Goal: Task Accomplishment & Management: Use online tool/utility

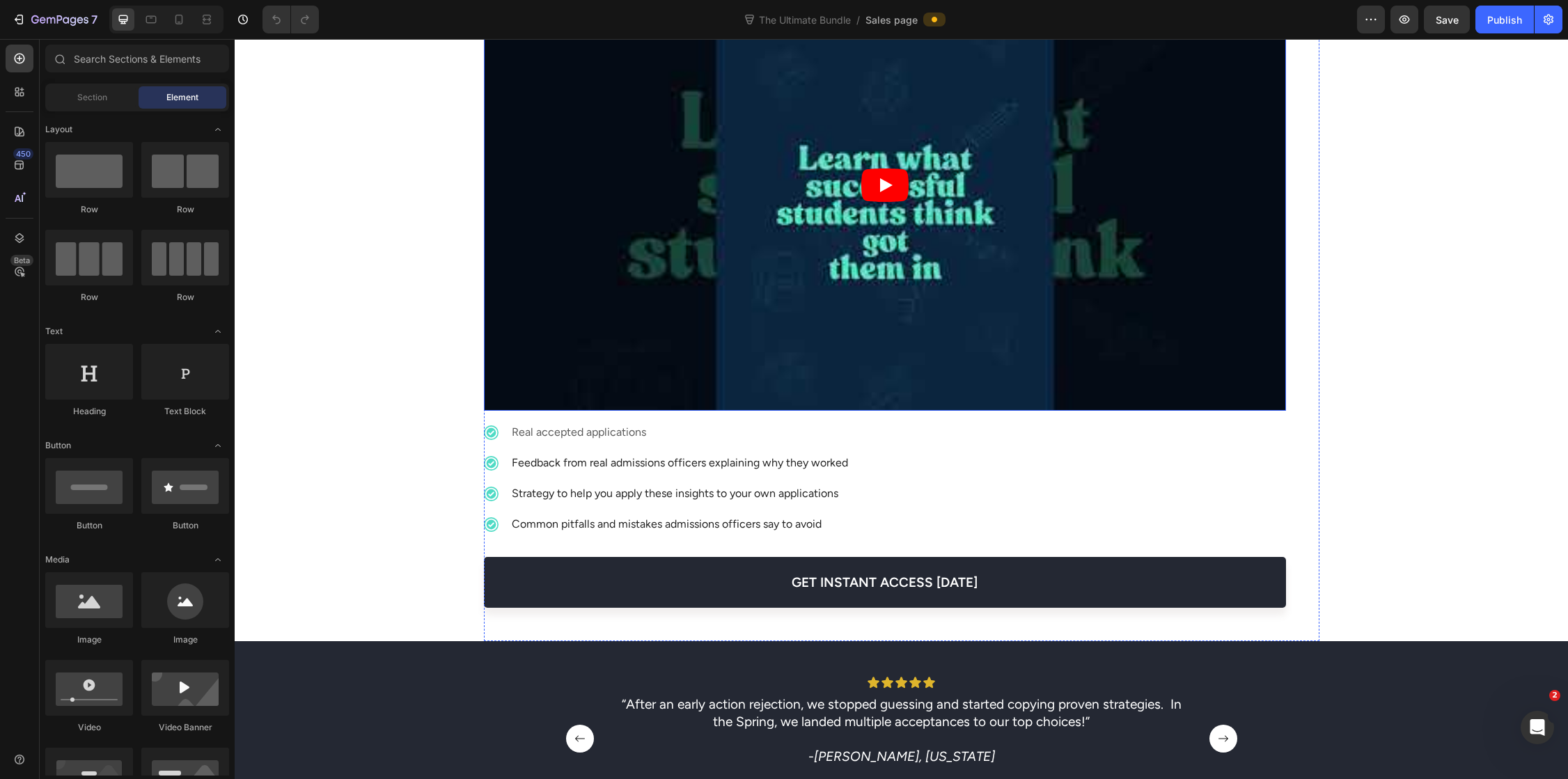
scroll to position [713, 0]
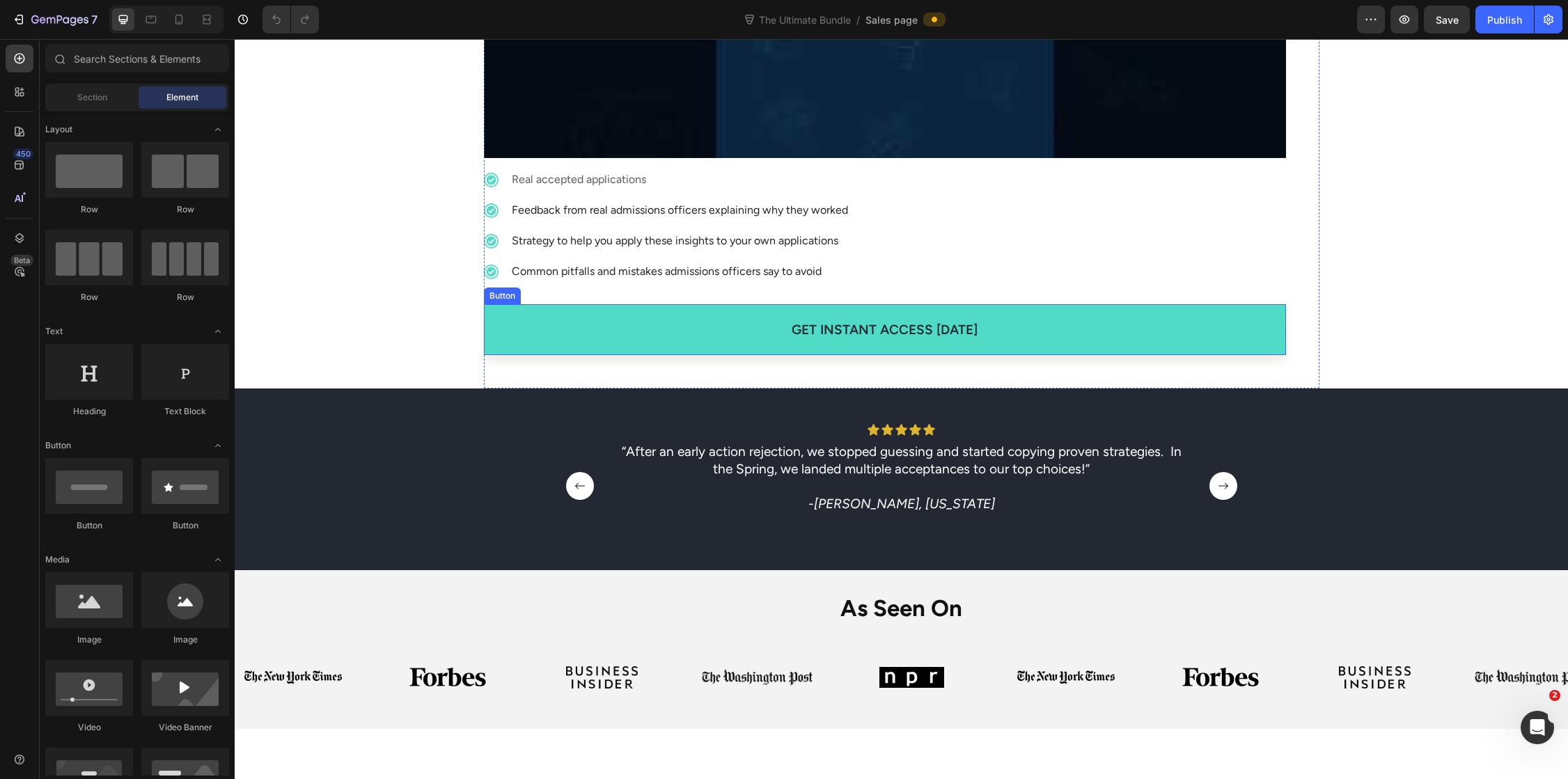
click at [744, 317] on link "get instant access [DATE]" at bounding box center [884, 329] width 802 height 51
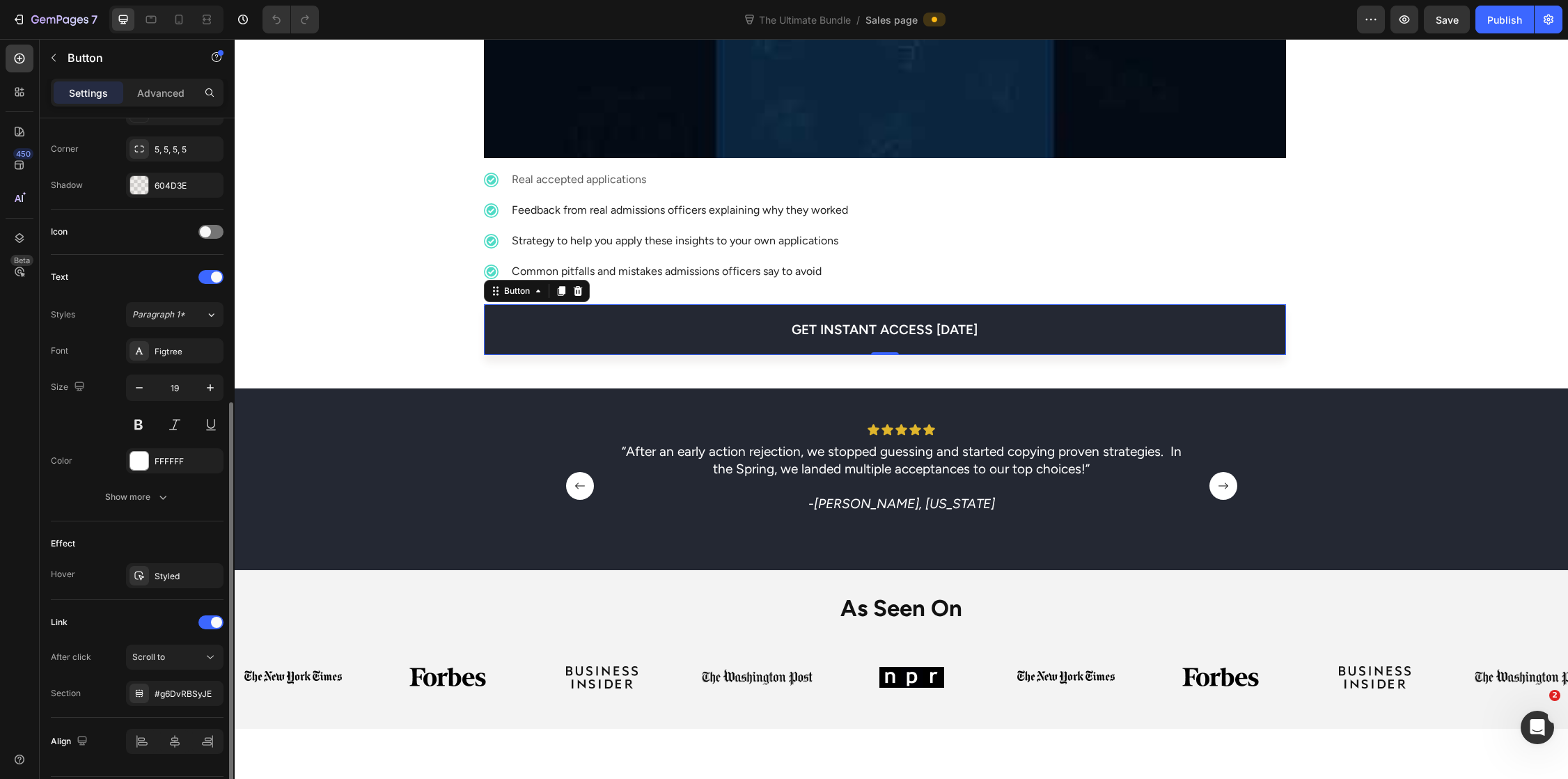
scroll to position [370, 0]
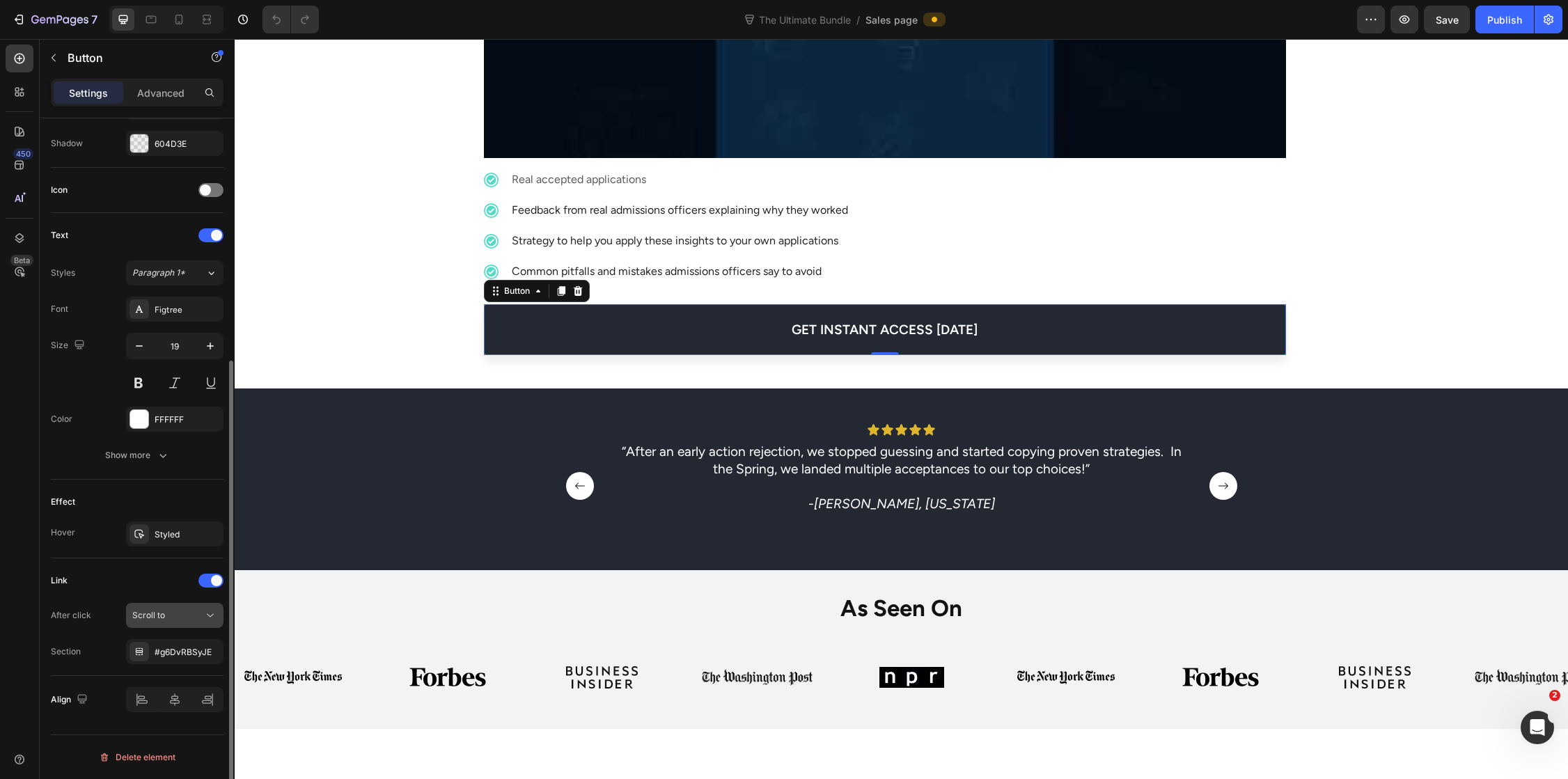
click at [194, 618] on div "Scroll to" at bounding box center [167, 615] width 71 height 13
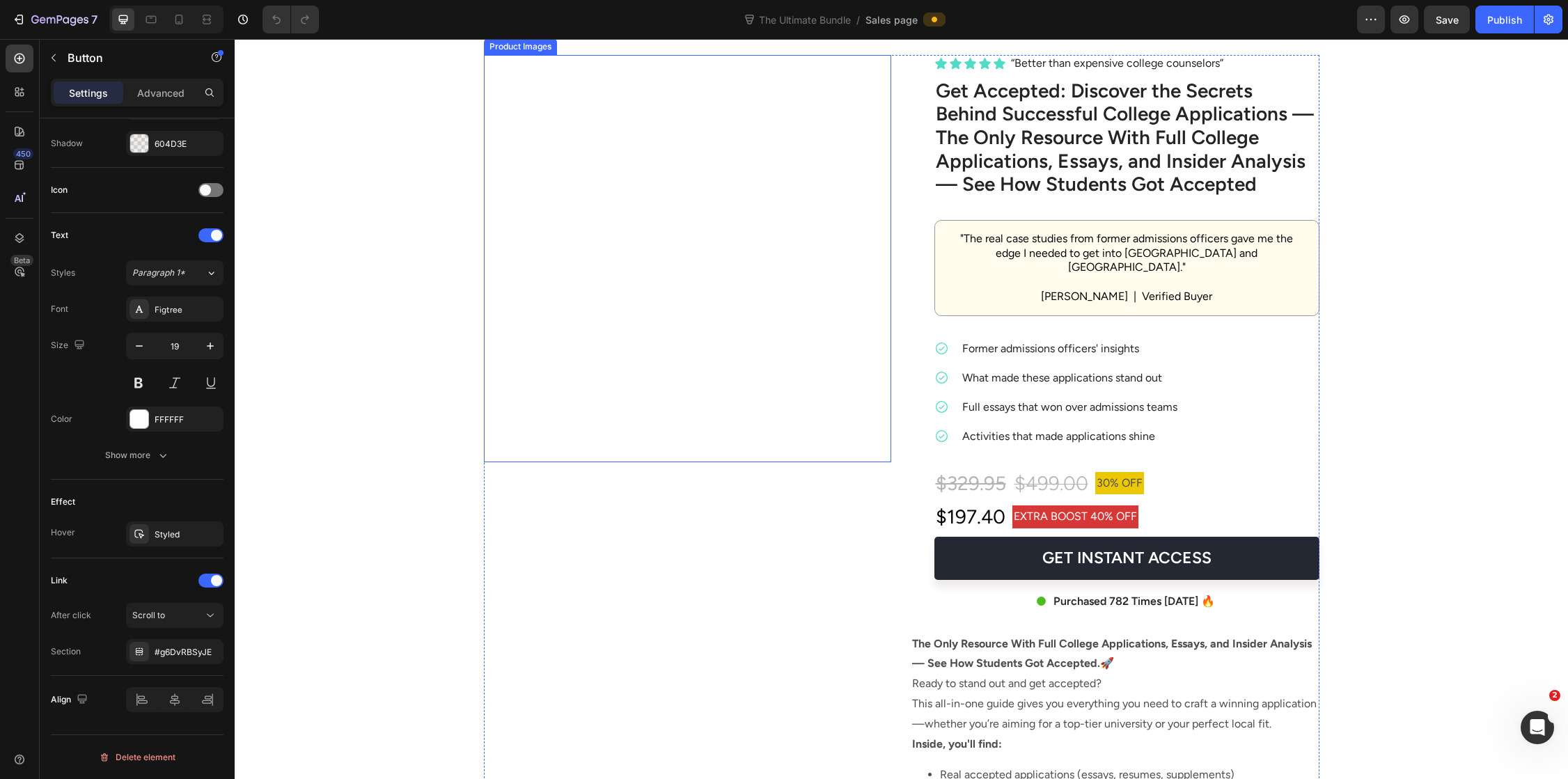
scroll to position [4028, 0]
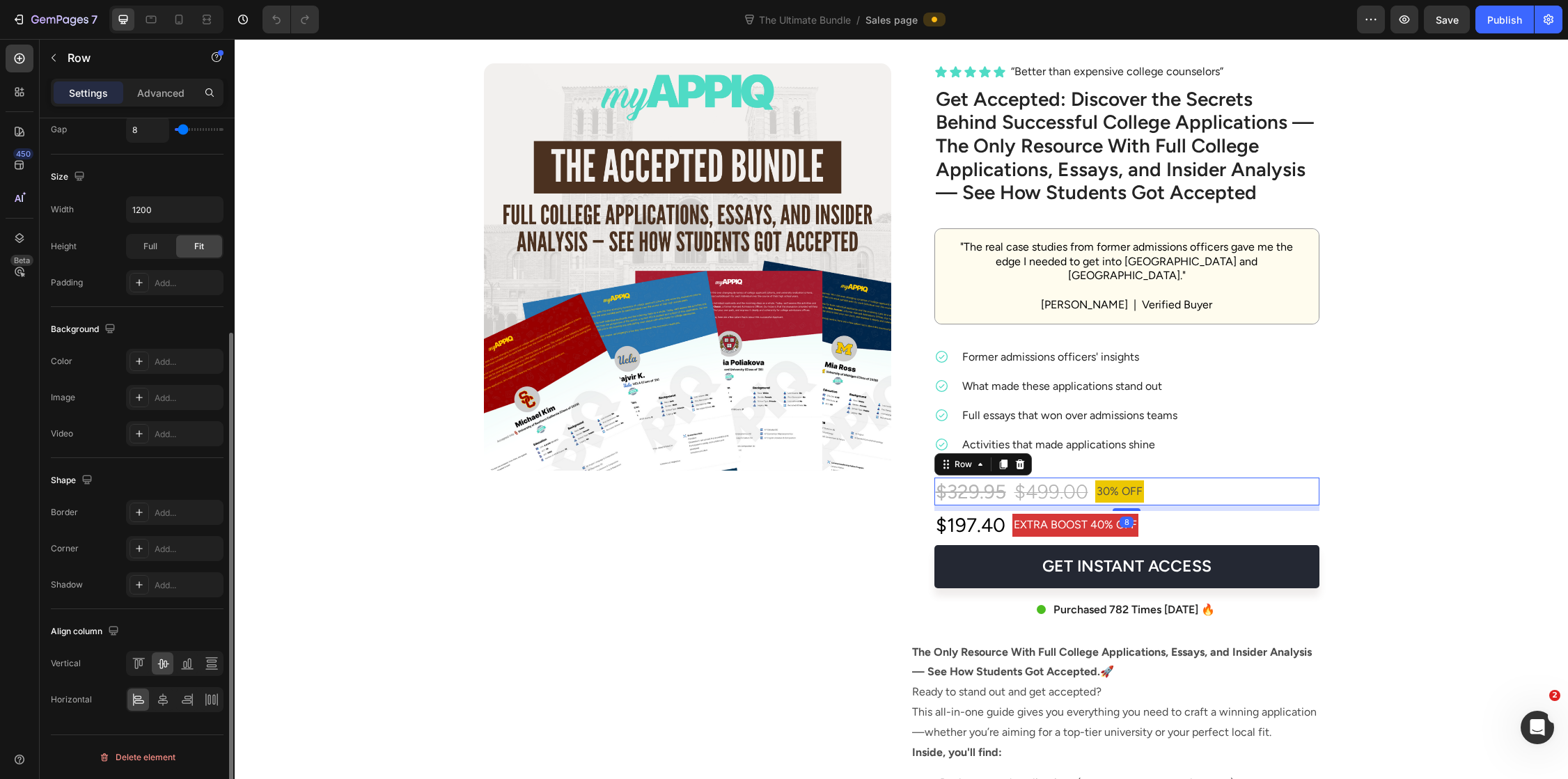
click at [1219, 478] on div "$329.95 Text Block $499.00 Product Price Product Price 30% OFF Text Block Row 8" at bounding box center [1126, 491] width 385 height 28
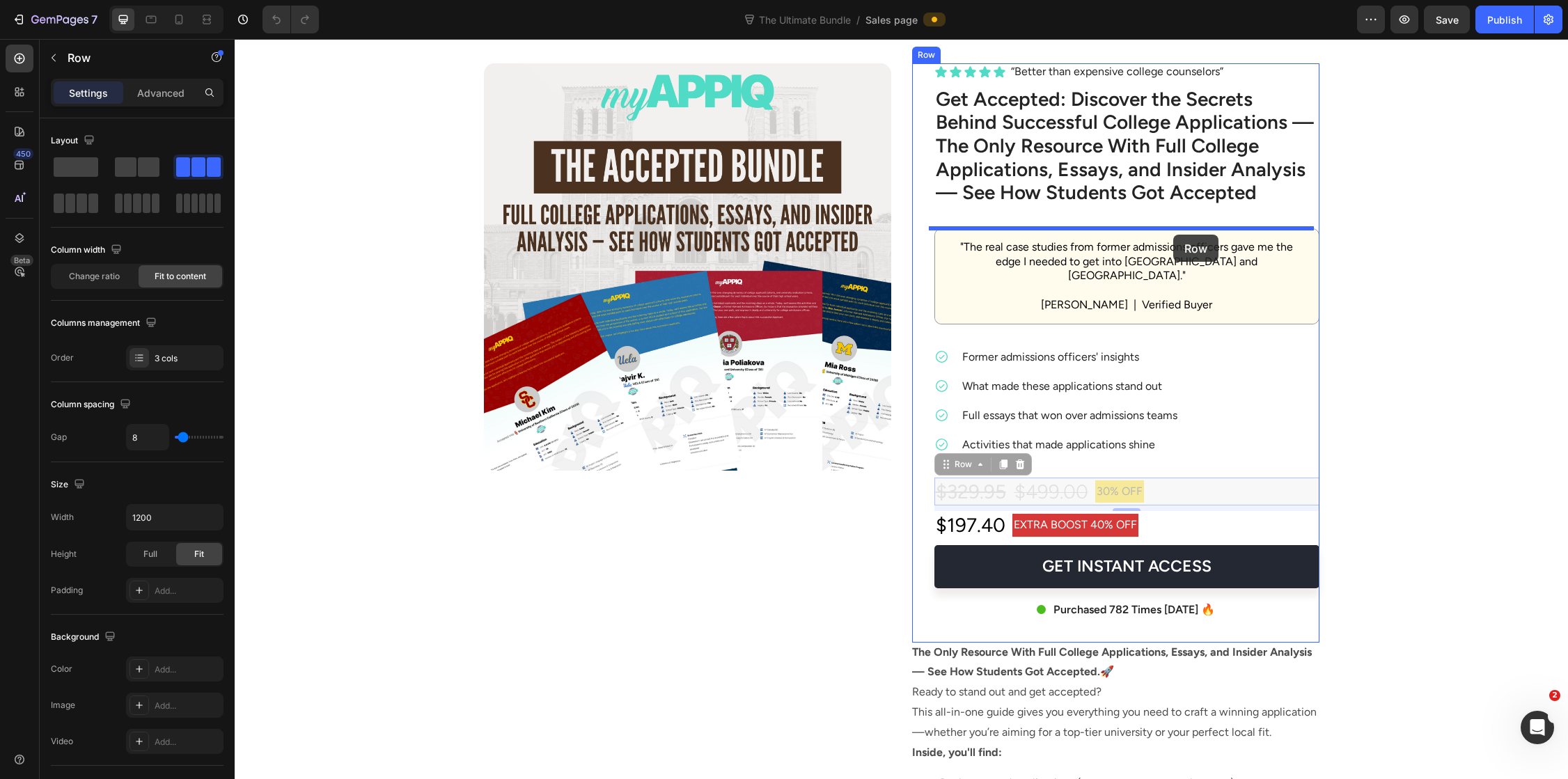
drag, startPoint x: 1220, startPoint y: 481, endPoint x: 1173, endPoint y: 234, distance: 251.4
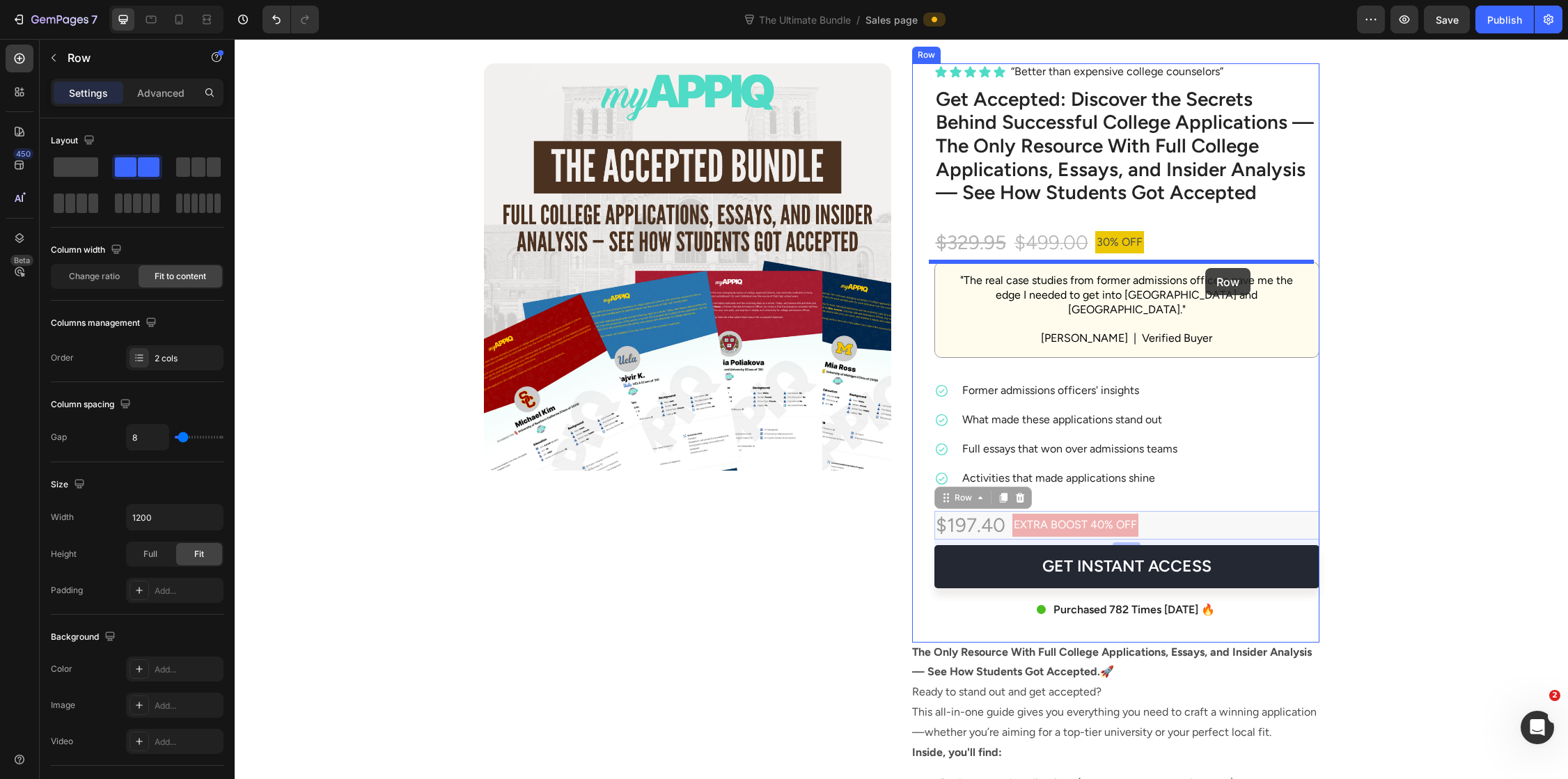
drag, startPoint x: 1212, startPoint y: 518, endPoint x: 1205, endPoint y: 268, distance: 250.1
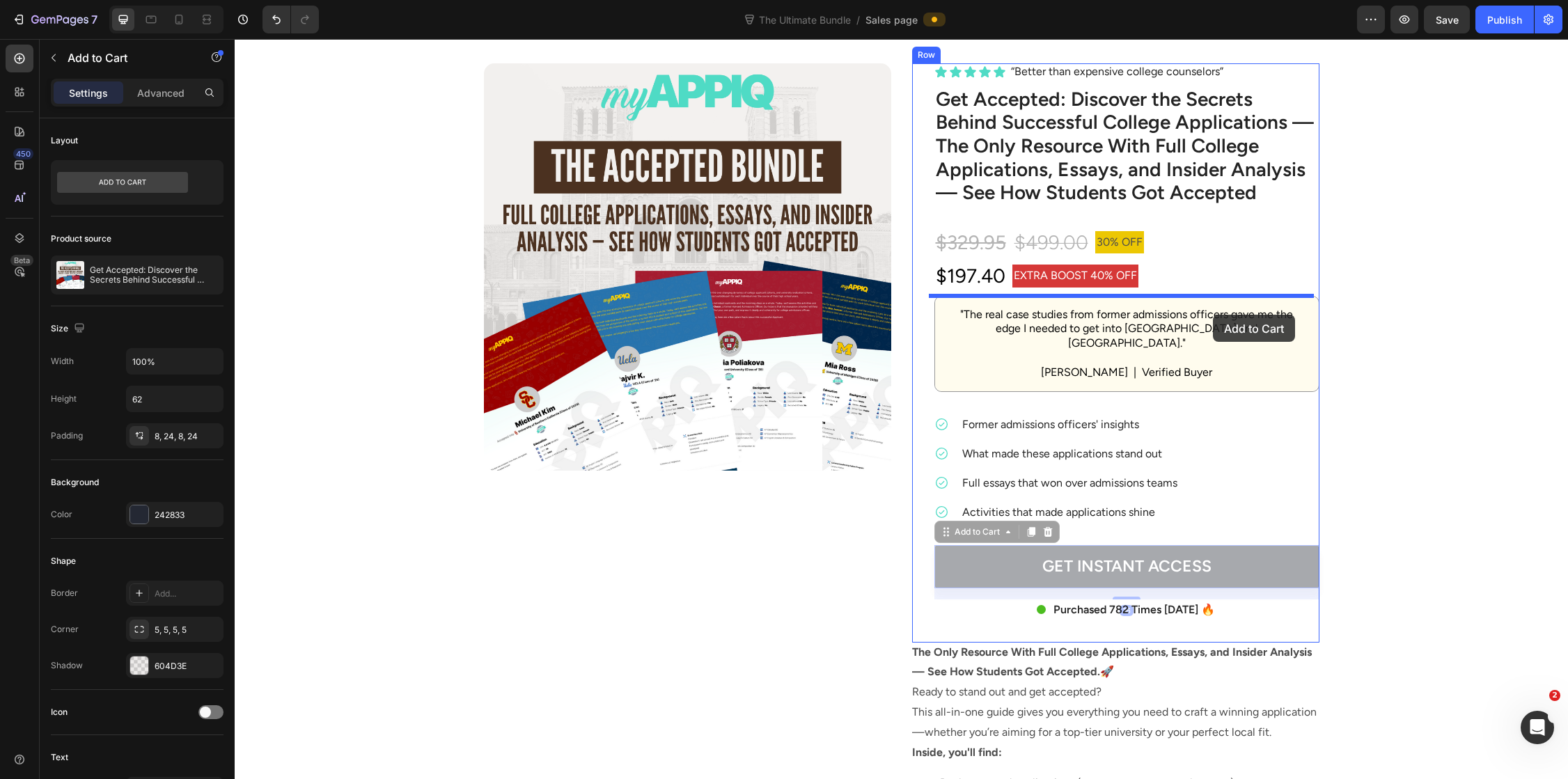
drag, startPoint x: 1221, startPoint y: 536, endPoint x: 1212, endPoint y: 314, distance: 222.2
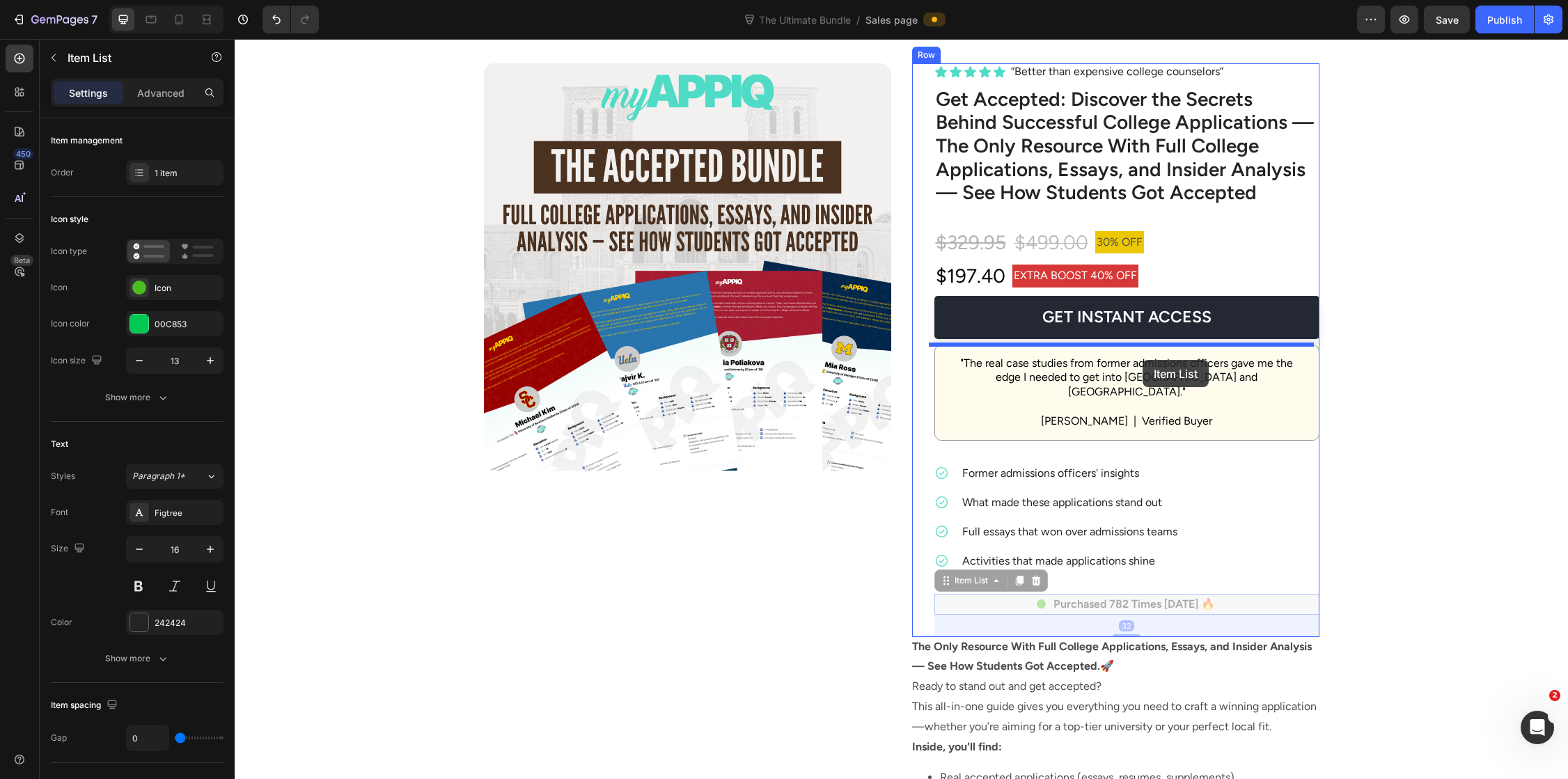
drag, startPoint x: 1150, startPoint y: 587, endPoint x: 1142, endPoint y: 360, distance: 227.1
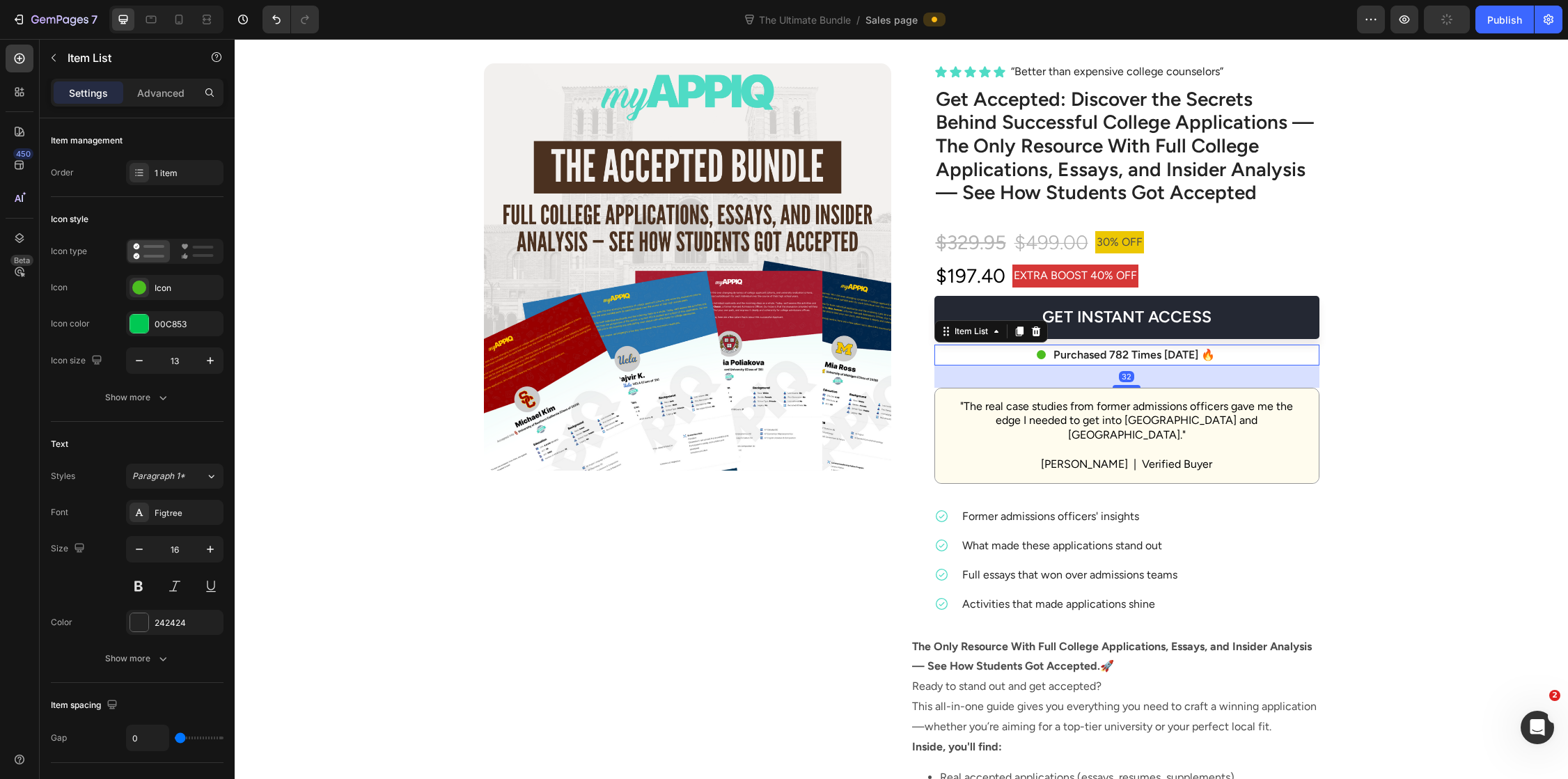
click at [1119, 358] on p "Purchased 782 Times [DATE] 🔥" at bounding box center [1134, 355] width 162 height 17
click at [1362, 460] on div "👉 Please Note: The "BOOST40" code will only work for the first 1000 customers o…" at bounding box center [901, 359] width 1305 height 1102
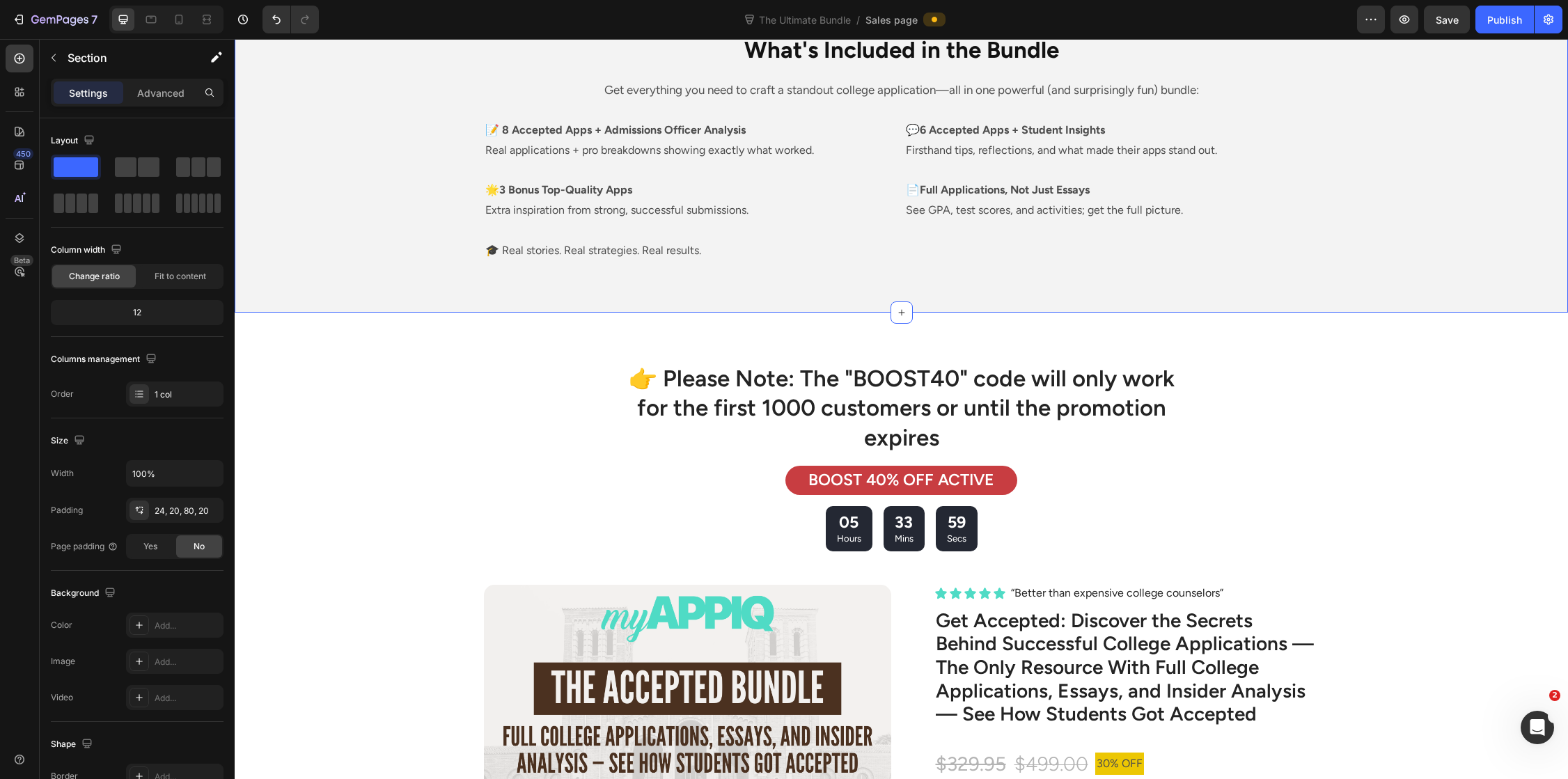
scroll to position [3525, 0]
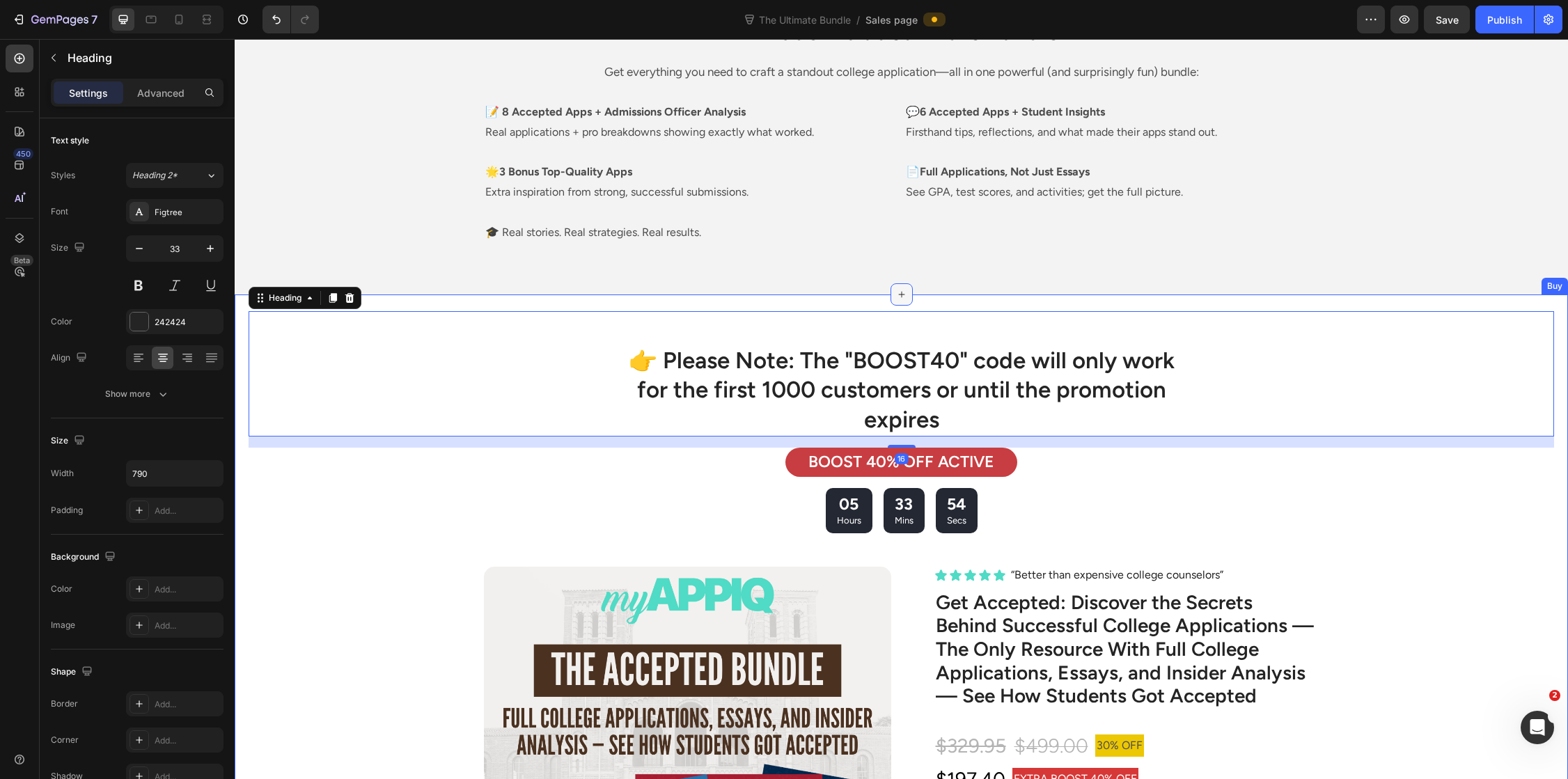
click at [904, 295] on div at bounding box center [902, 294] width 22 height 22
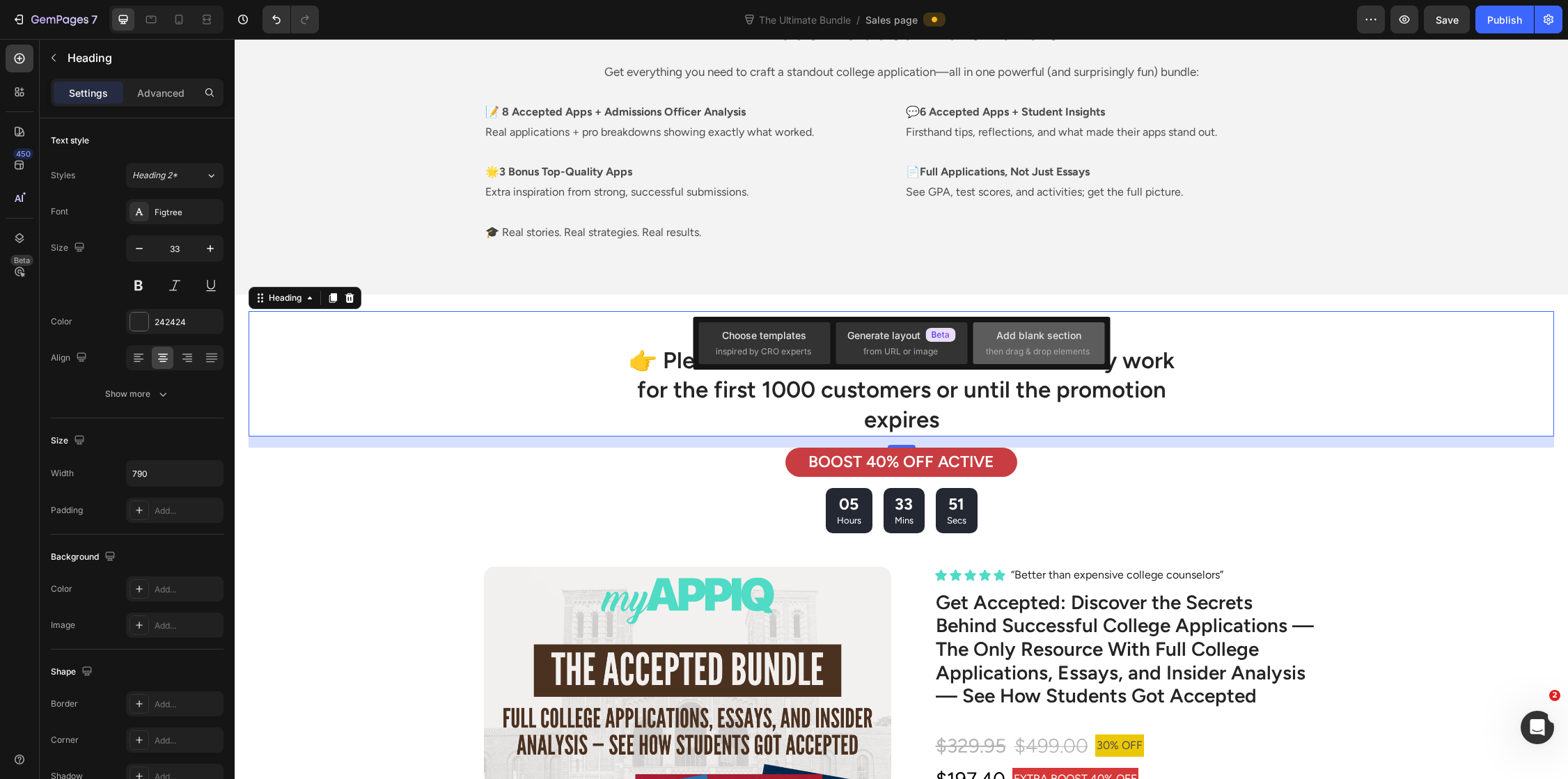
click at [1006, 353] on span "then drag & drop elements" at bounding box center [1038, 352] width 104 height 13
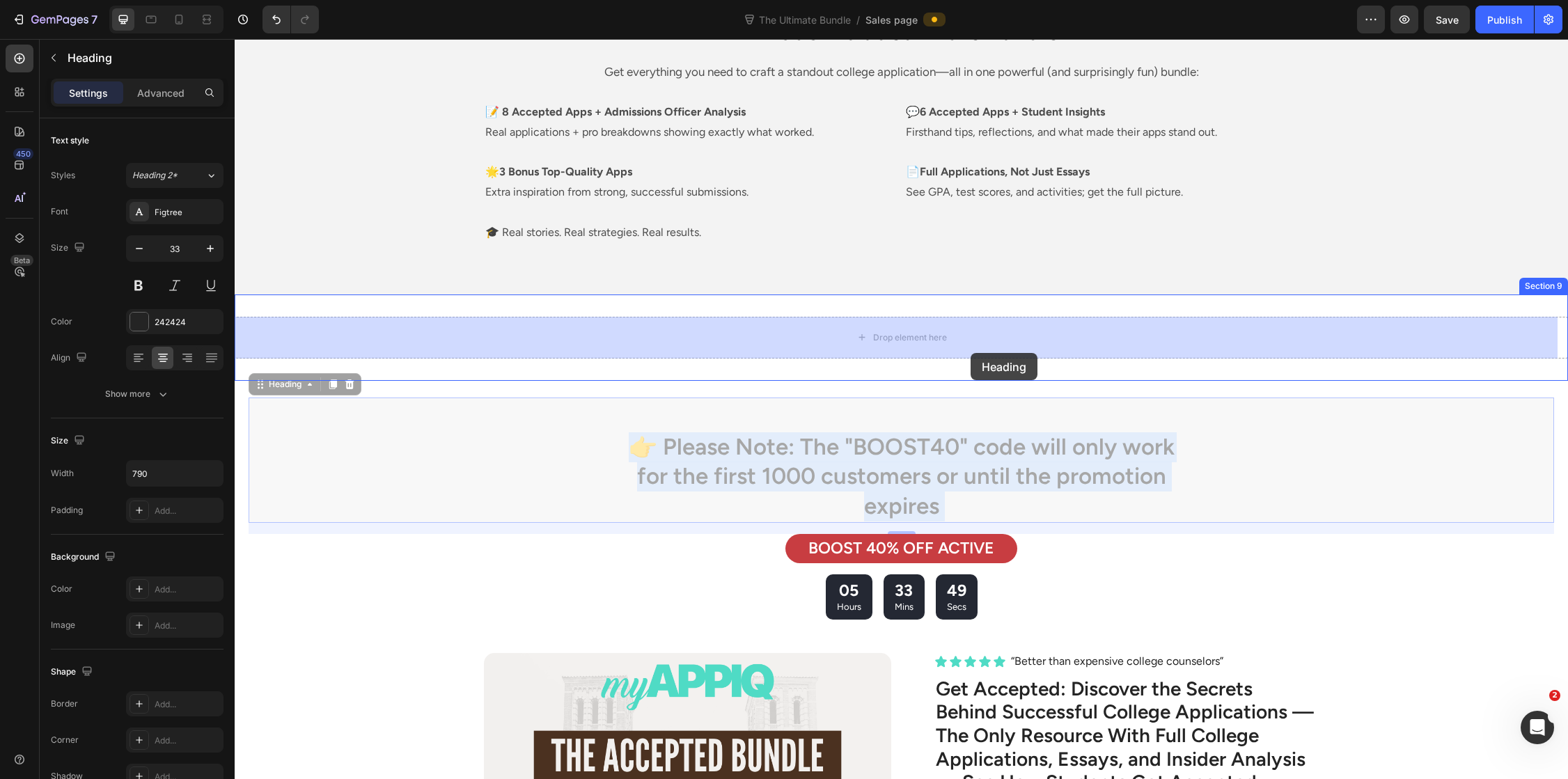
drag, startPoint x: 991, startPoint y: 461, endPoint x: 971, endPoint y: 353, distance: 109.8
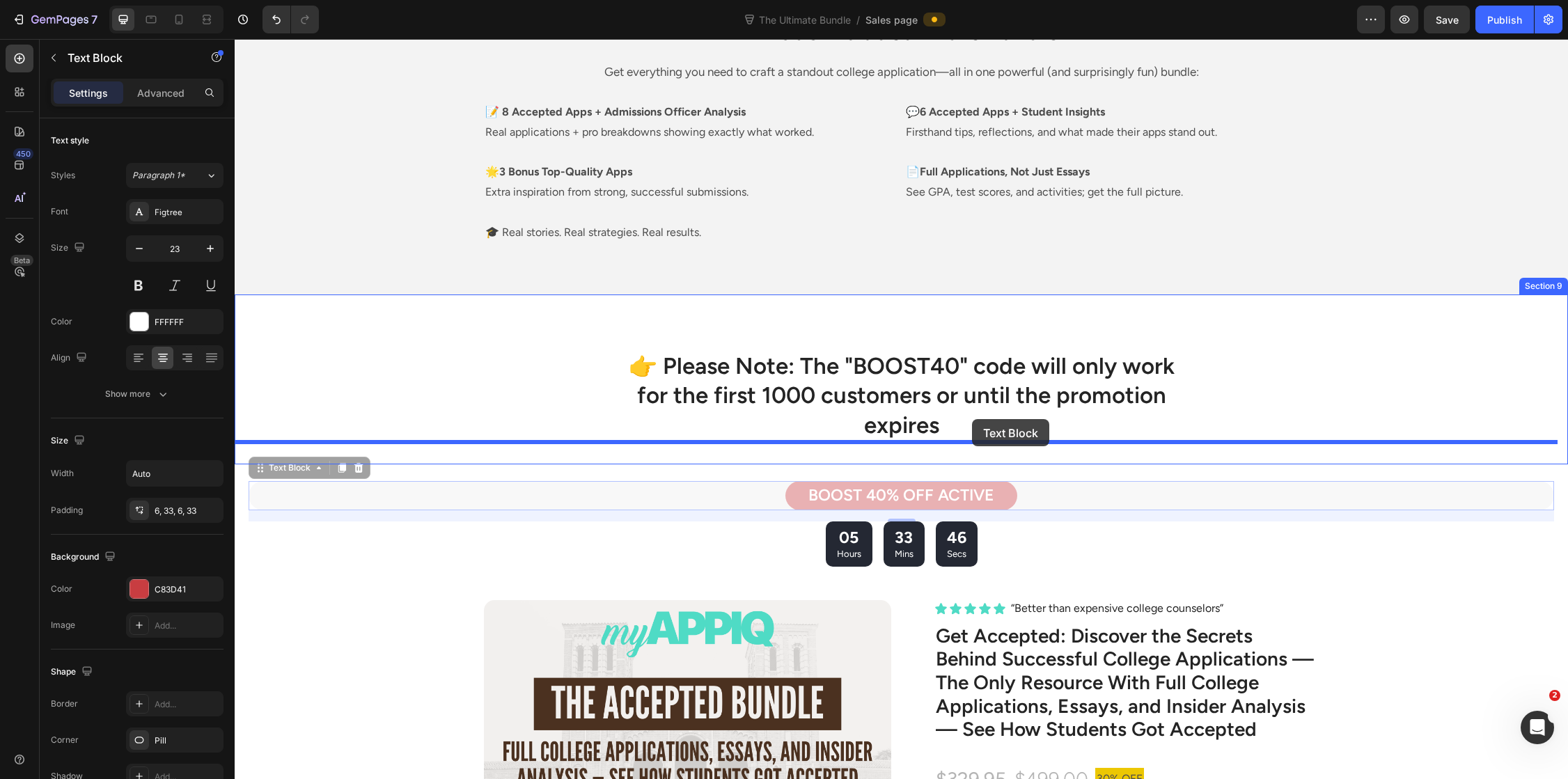
drag, startPoint x: 981, startPoint y: 495, endPoint x: 971, endPoint y: 419, distance: 76.7
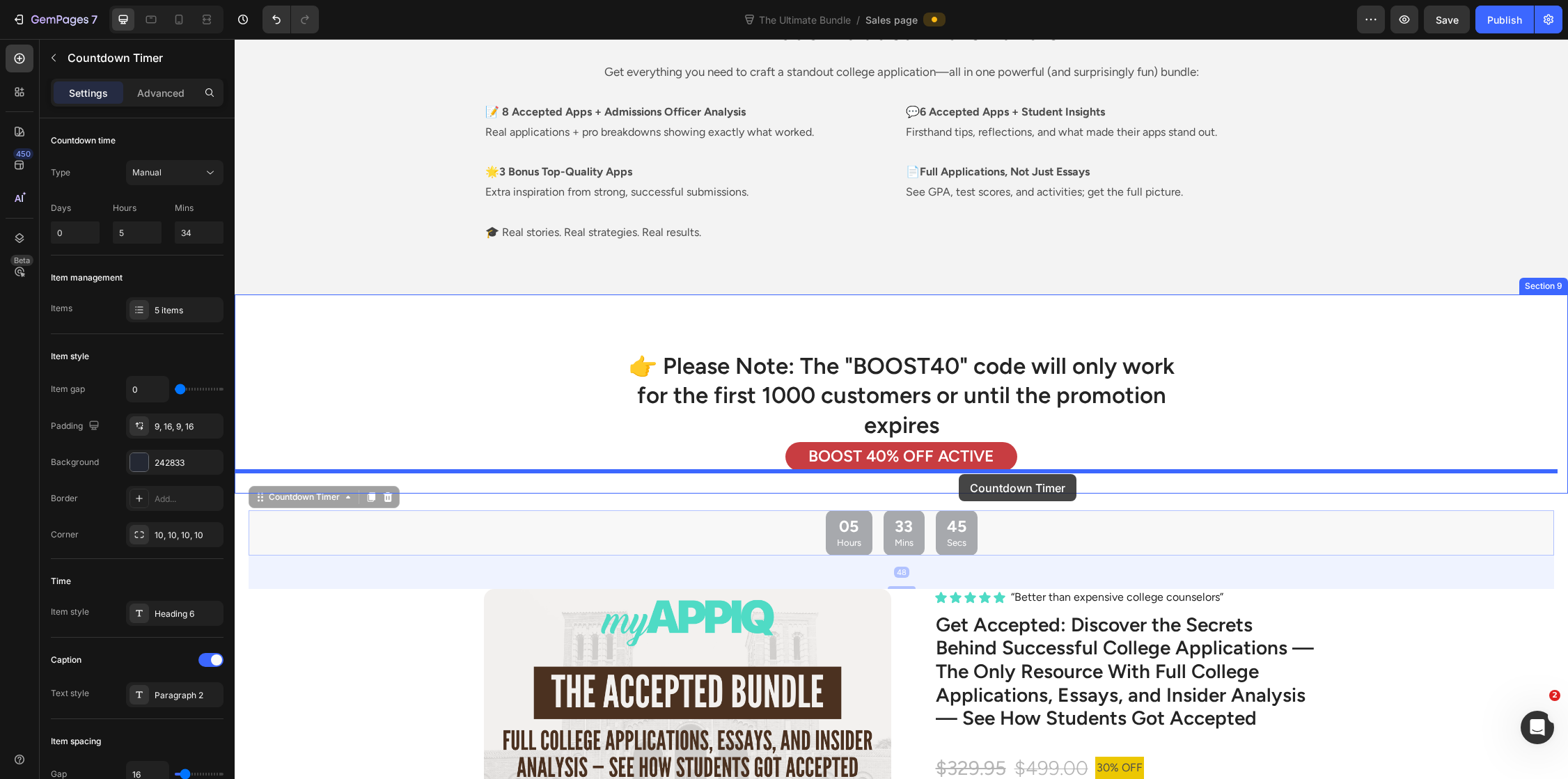
drag, startPoint x: 961, startPoint y: 530, endPoint x: 959, endPoint y: 474, distance: 56.0
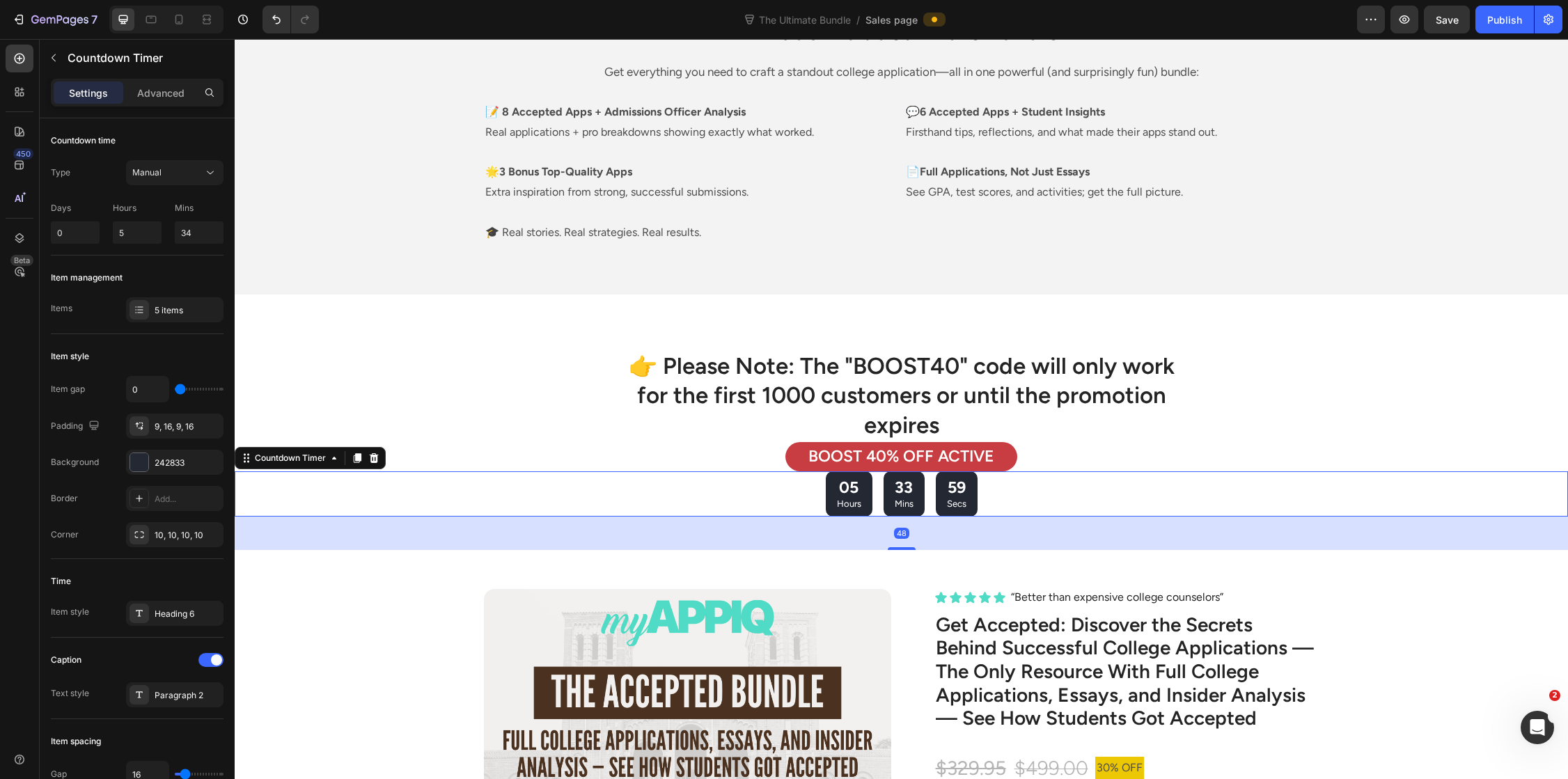
click at [1062, 472] on div "05 Hours 33 Mins 59 Secs" at bounding box center [901, 493] width 1334 height 45
click at [1088, 555] on div "👉 Please Note: The "BOOST40" code will only work for the first 1000 customers o…" at bounding box center [901, 433] width 1334 height 277
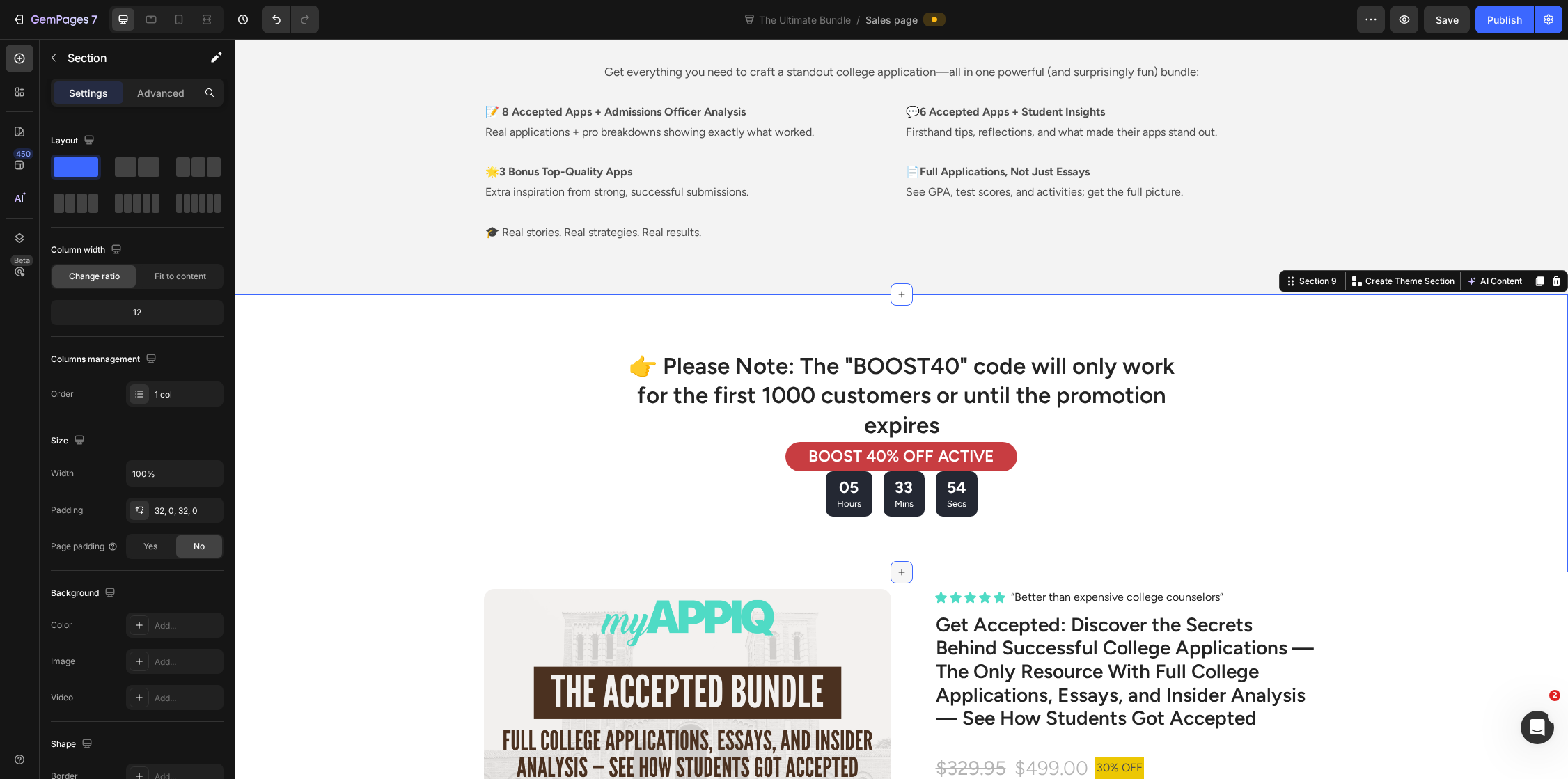
click at [896, 570] on icon at bounding box center [902, 572] width 11 height 11
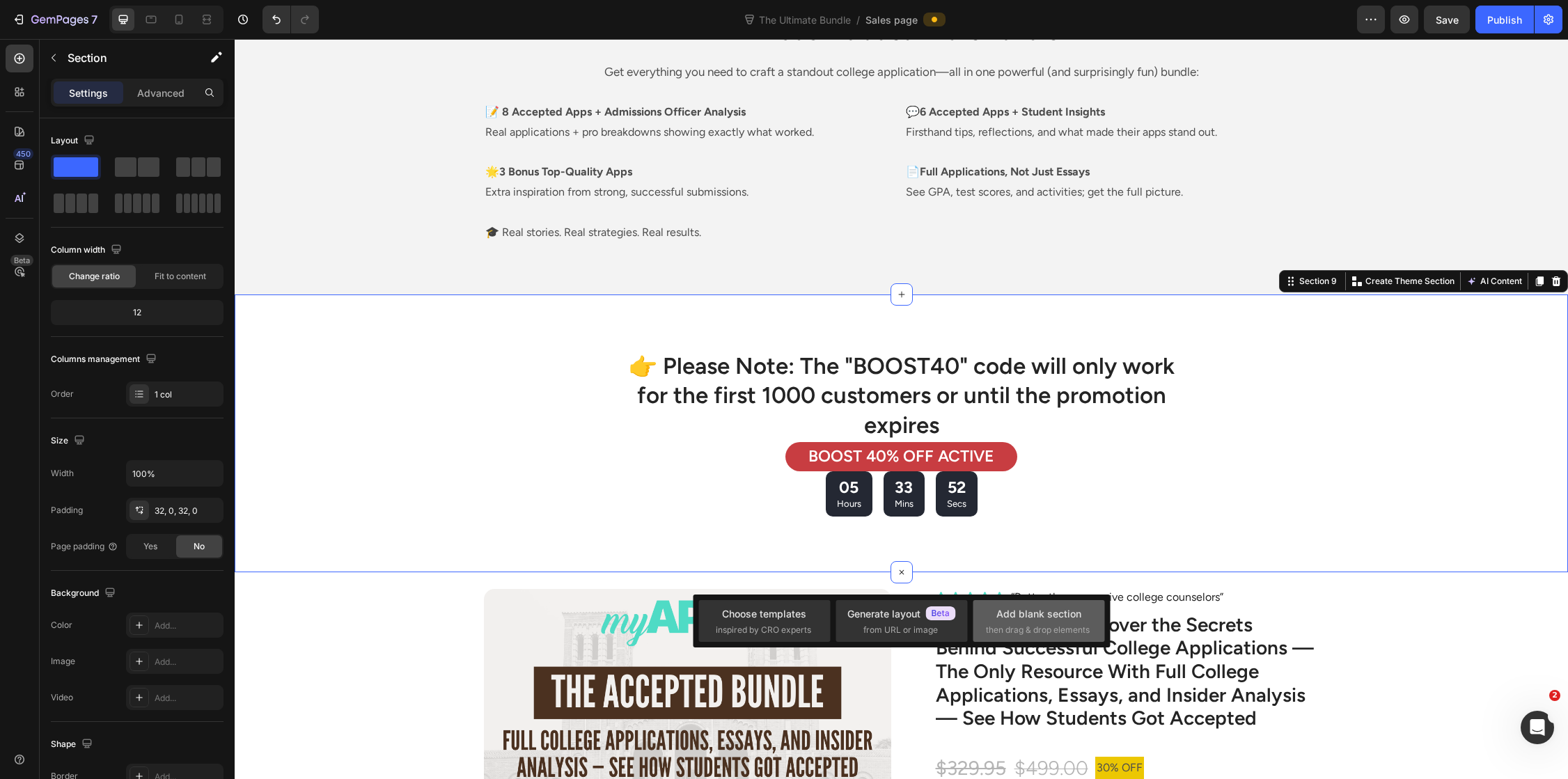
click at [1020, 615] on div "Add blank section" at bounding box center [1039, 614] width 85 height 15
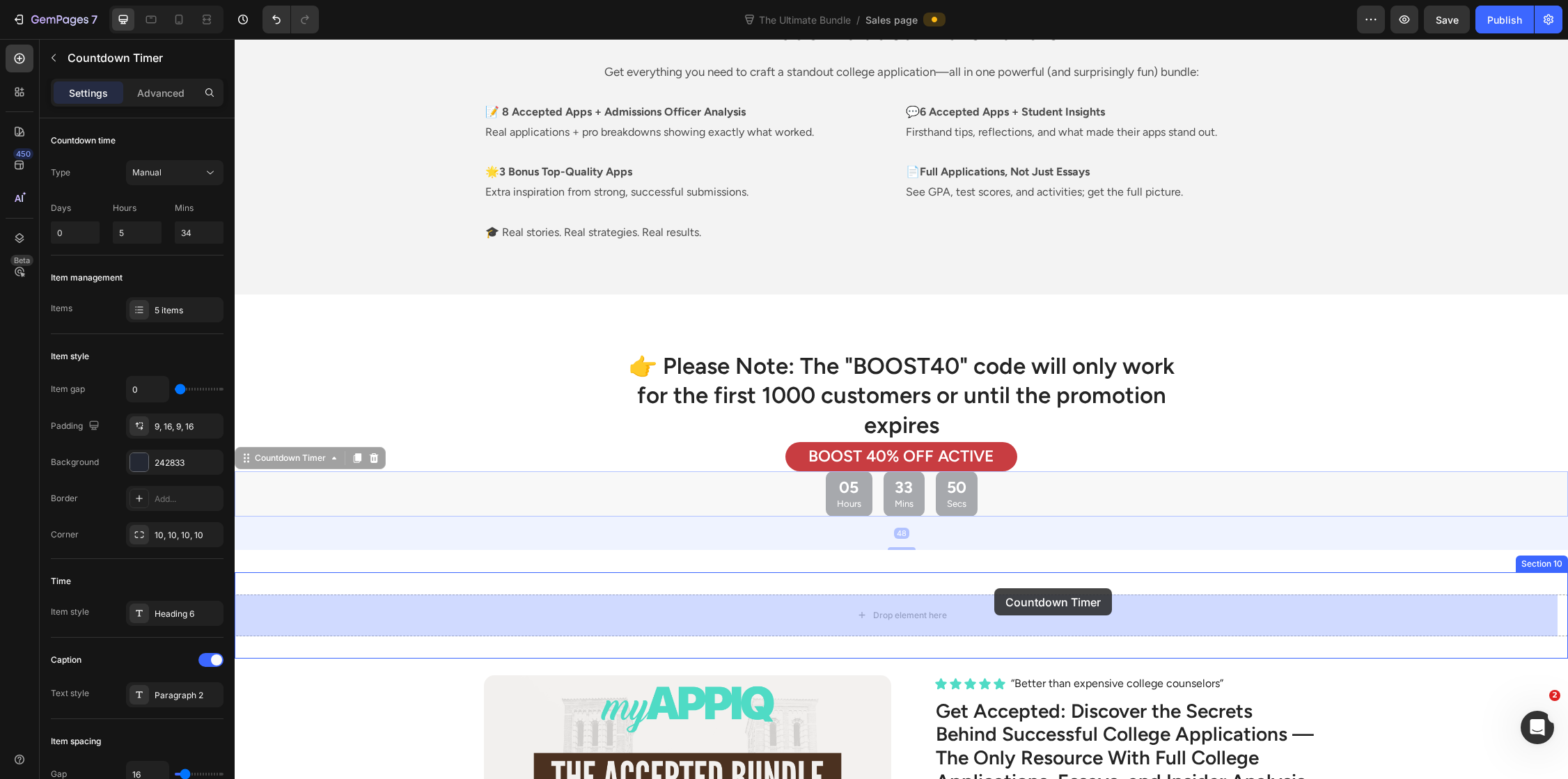
drag, startPoint x: 1003, startPoint y: 502, endPoint x: 994, endPoint y: 588, distance: 86.5
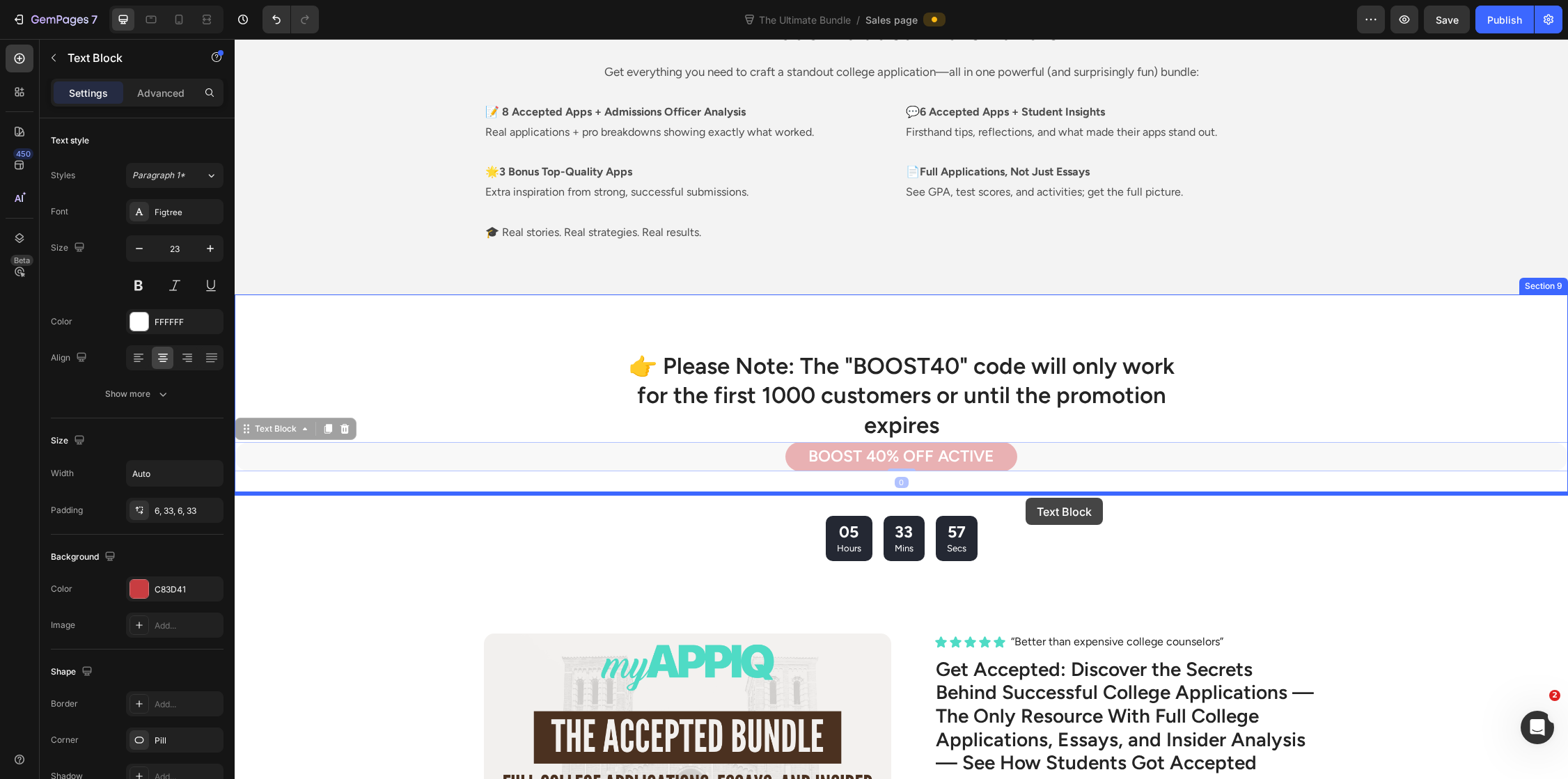
drag, startPoint x: 1027, startPoint y: 459, endPoint x: 1026, endPoint y: 498, distance: 39.0
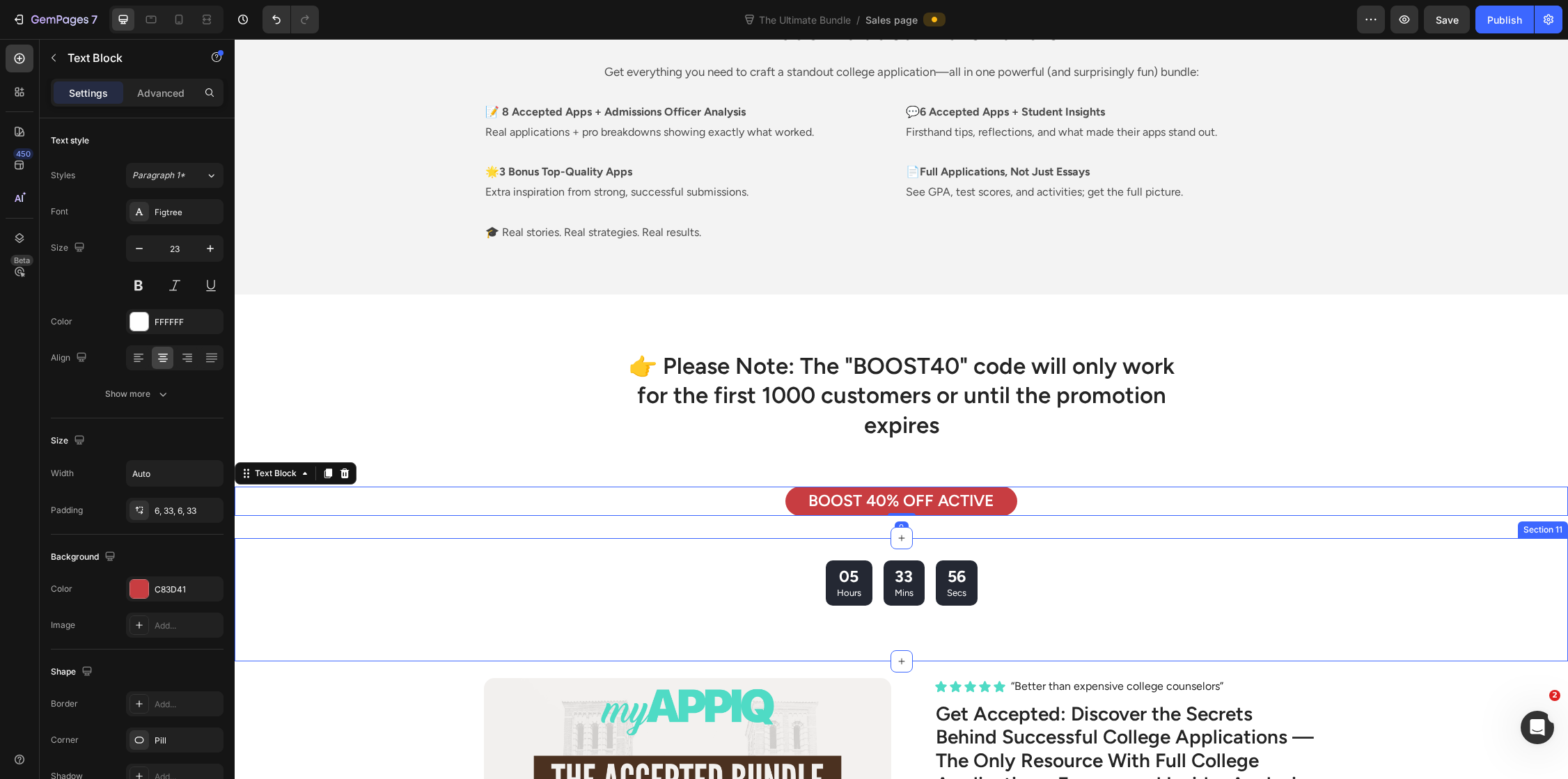
click at [1043, 566] on div "05 Hours 33 Mins 56 Secs" at bounding box center [901, 582] width 1334 height 45
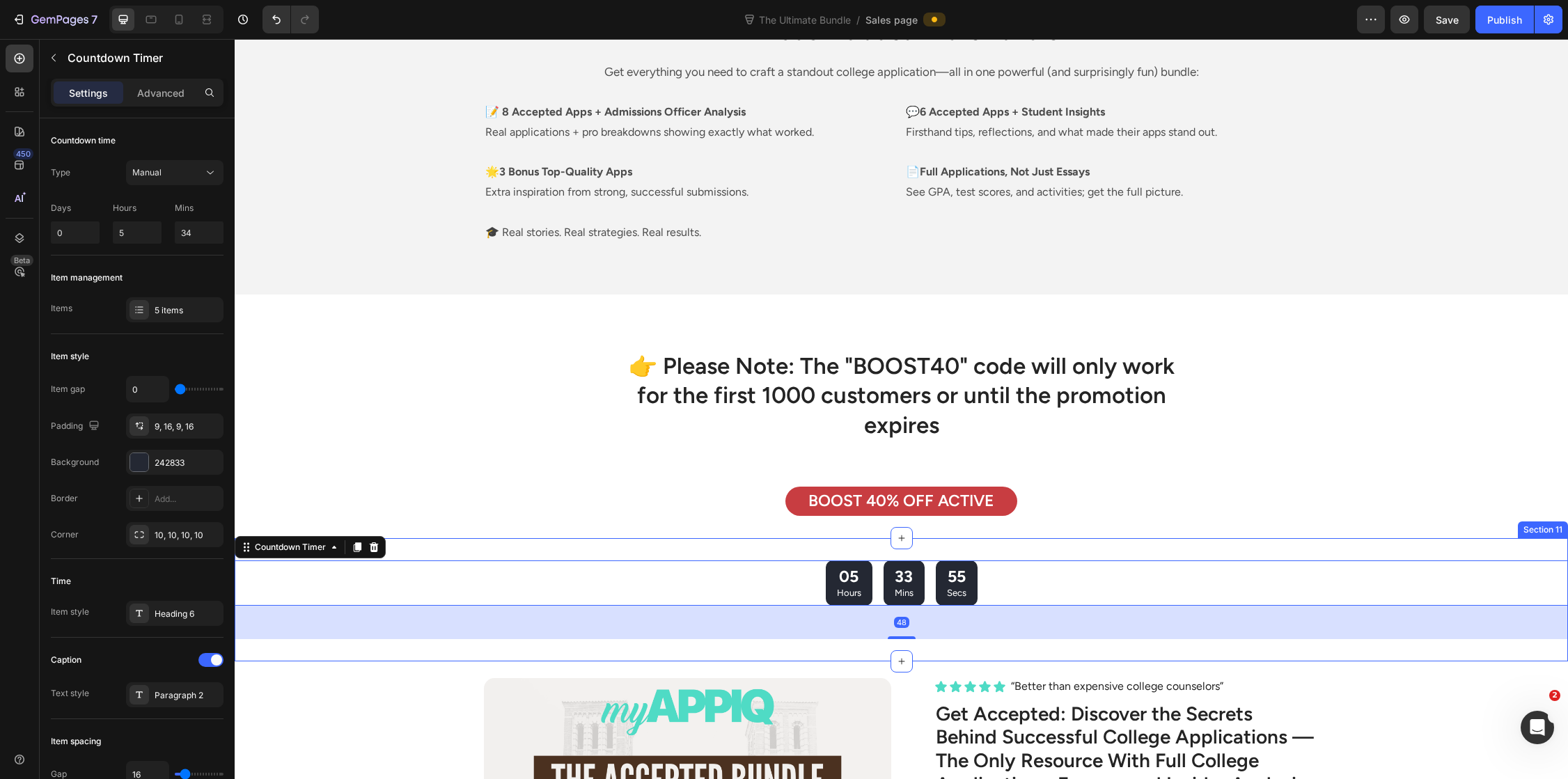
click at [1003, 551] on div "05 Hours 33 Mins 55 Secs Countdown Timer 48 Section 11" at bounding box center [901, 600] width 1334 height 123
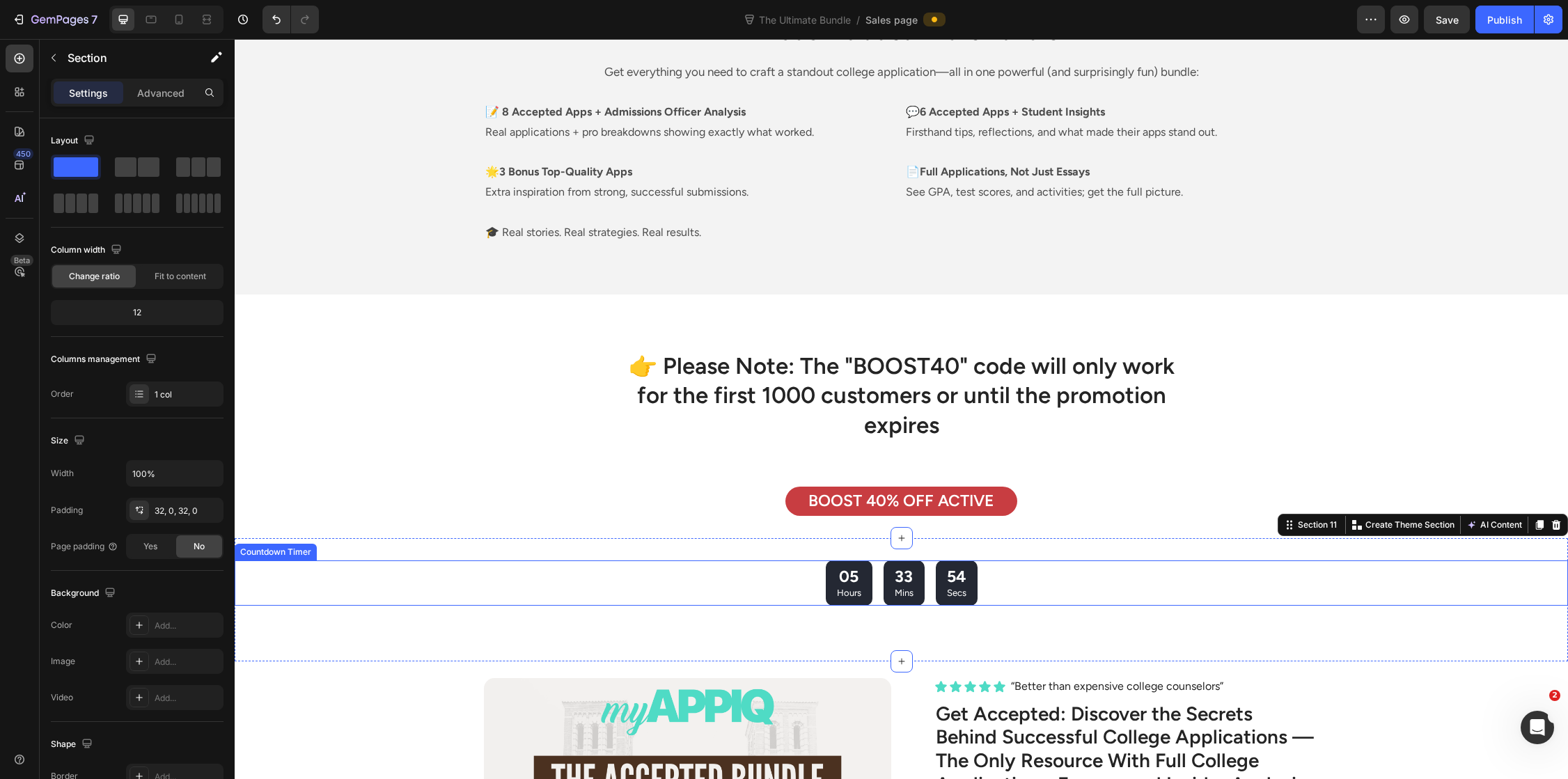
click at [1046, 572] on div "05 Hours 33 Mins 54 Secs" at bounding box center [901, 582] width 1334 height 45
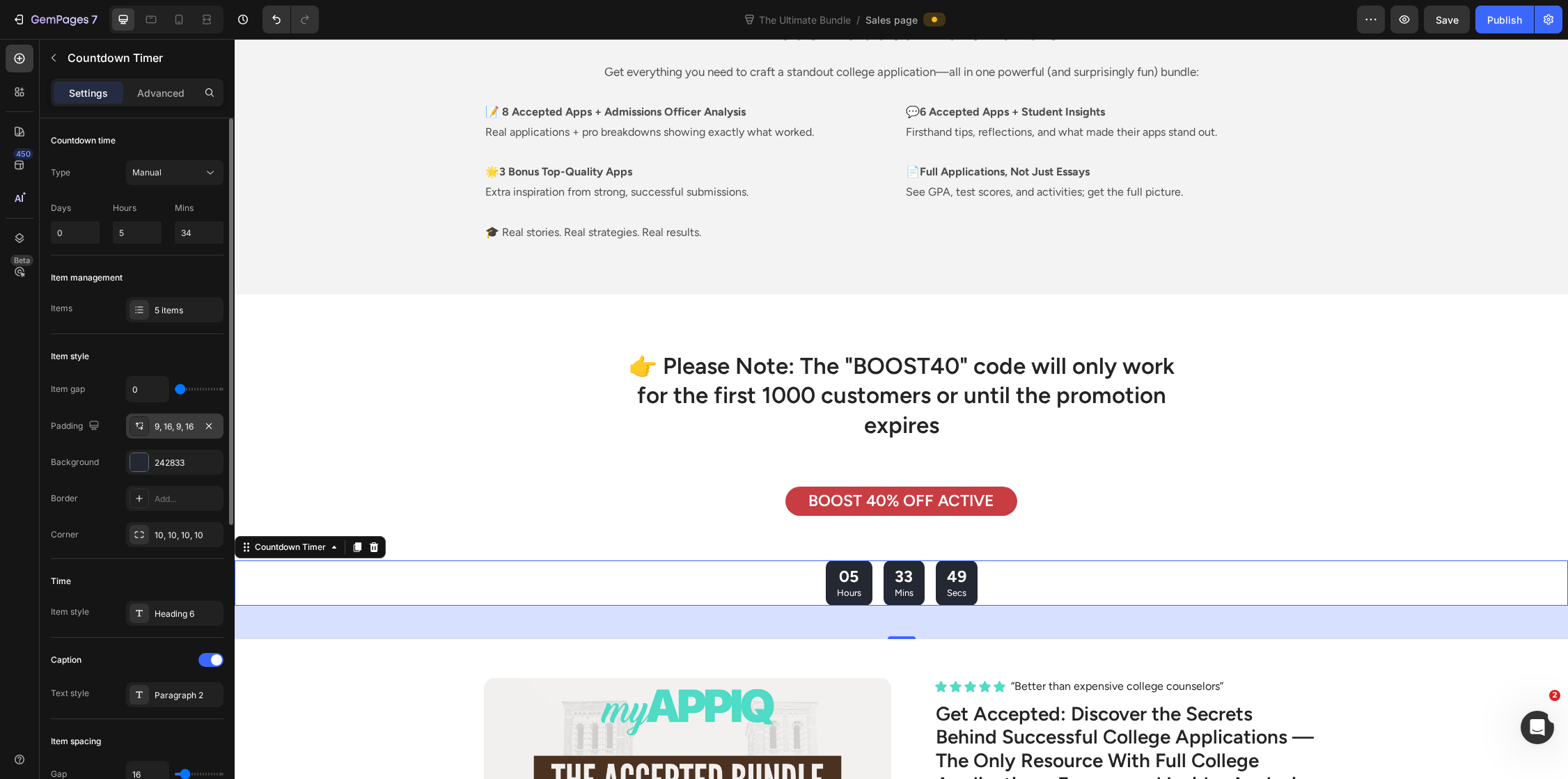
click at [168, 428] on div "9, 16, 9, 16" at bounding box center [175, 426] width 40 height 13
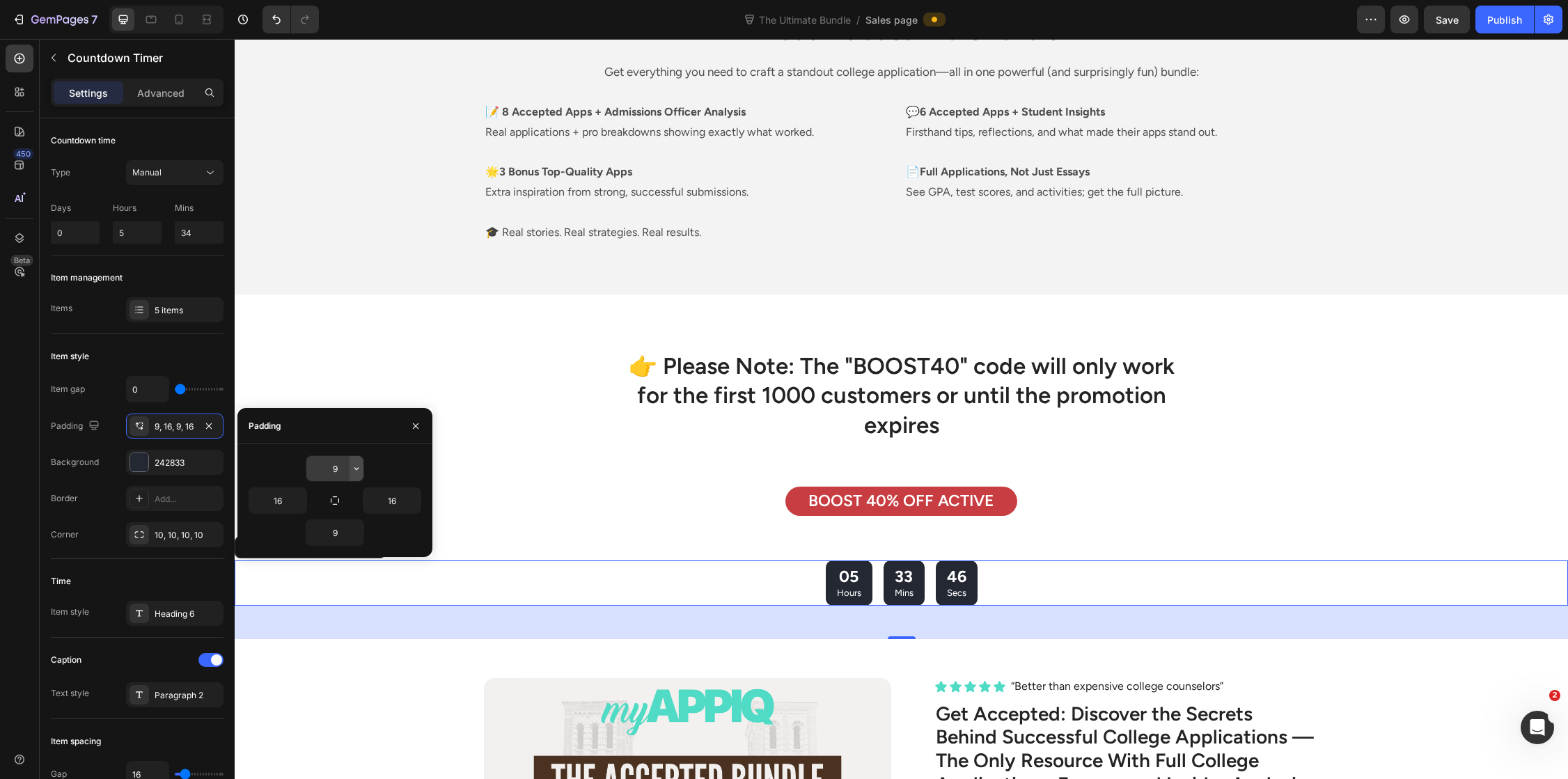
click at [351, 472] on icon "button" at bounding box center [357, 469] width 11 height 11
click at [334, 473] on input "9" at bounding box center [335, 468] width 57 height 25
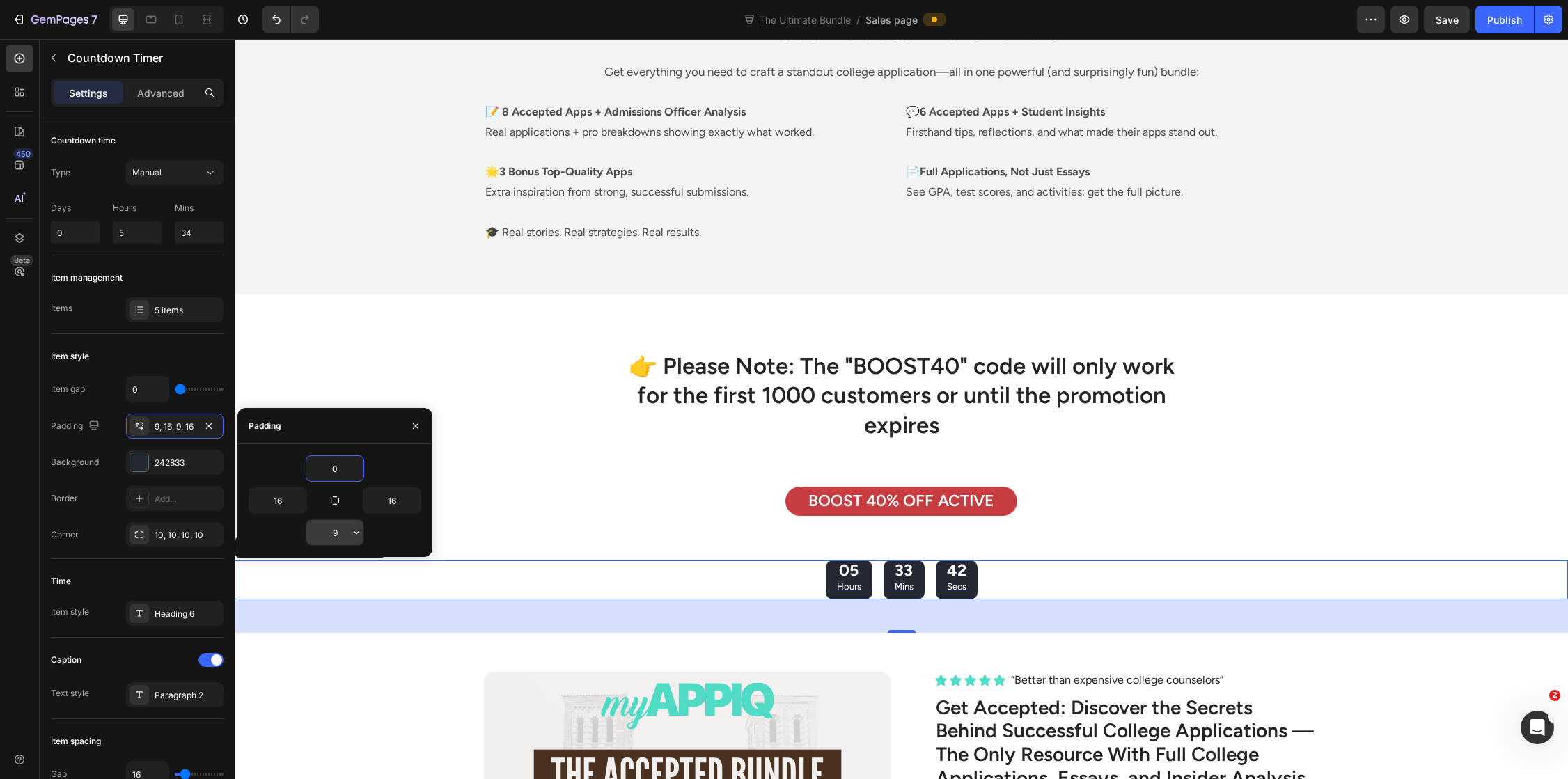
type input "0"
click at [335, 526] on input "9" at bounding box center [335, 532] width 57 height 25
type input "0"
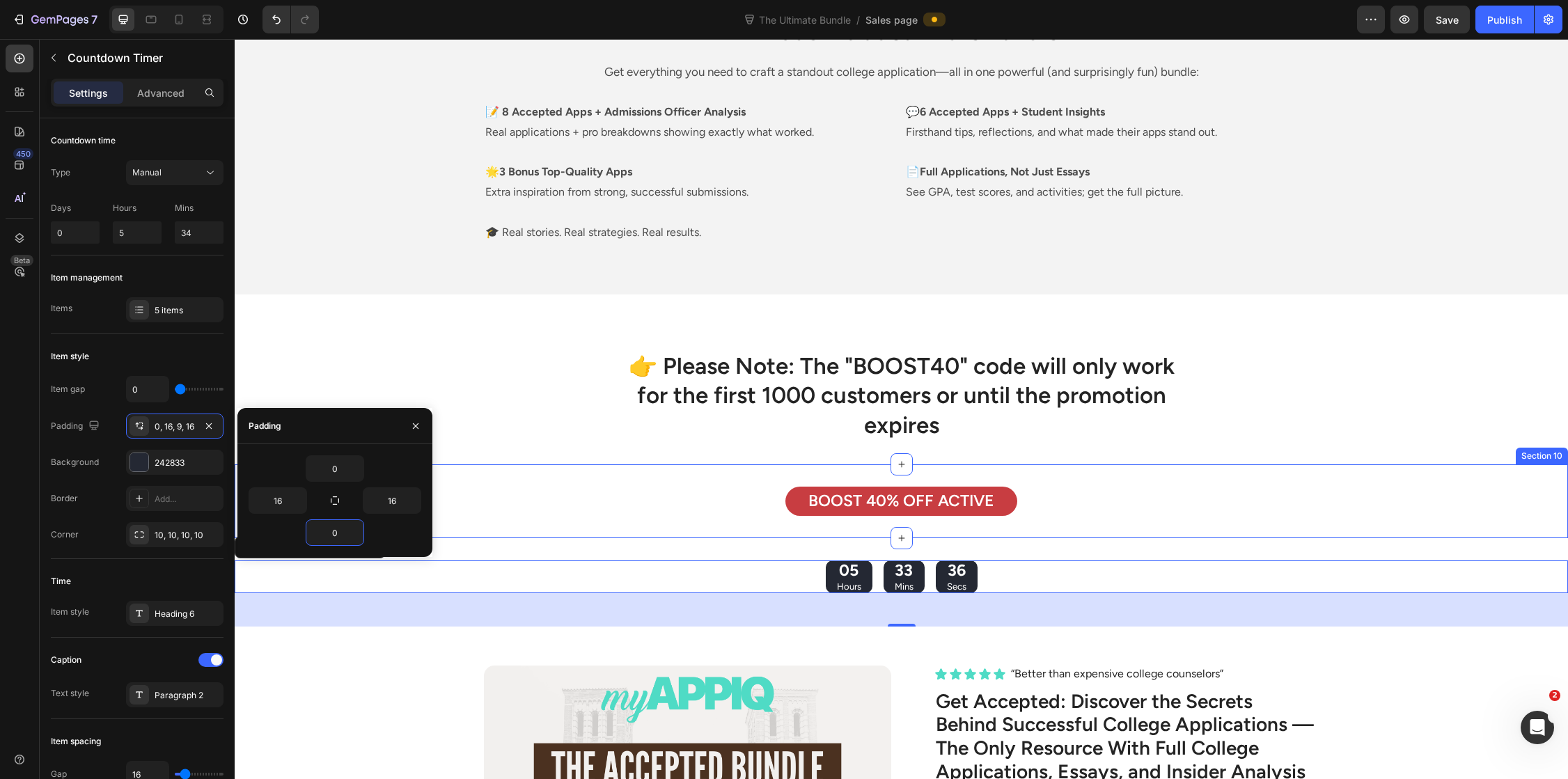
click at [908, 470] on div "BOOST 40% OFF ACTIVE Text Block Section 10" at bounding box center [901, 501] width 1334 height 73
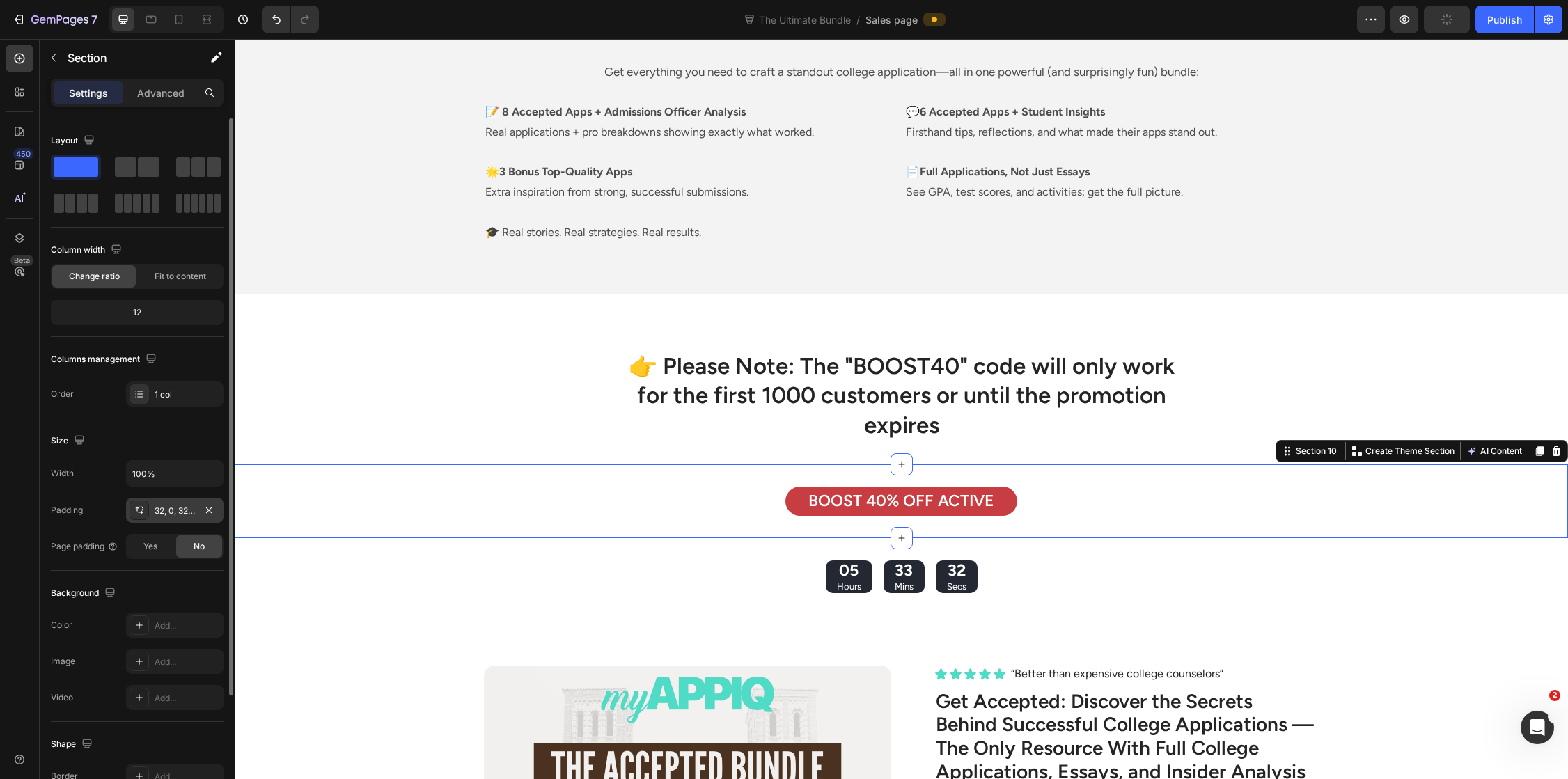
click at [170, 512] on div "32, 0, 32, 0" at bounding box center [175, 511] width 40 height 13
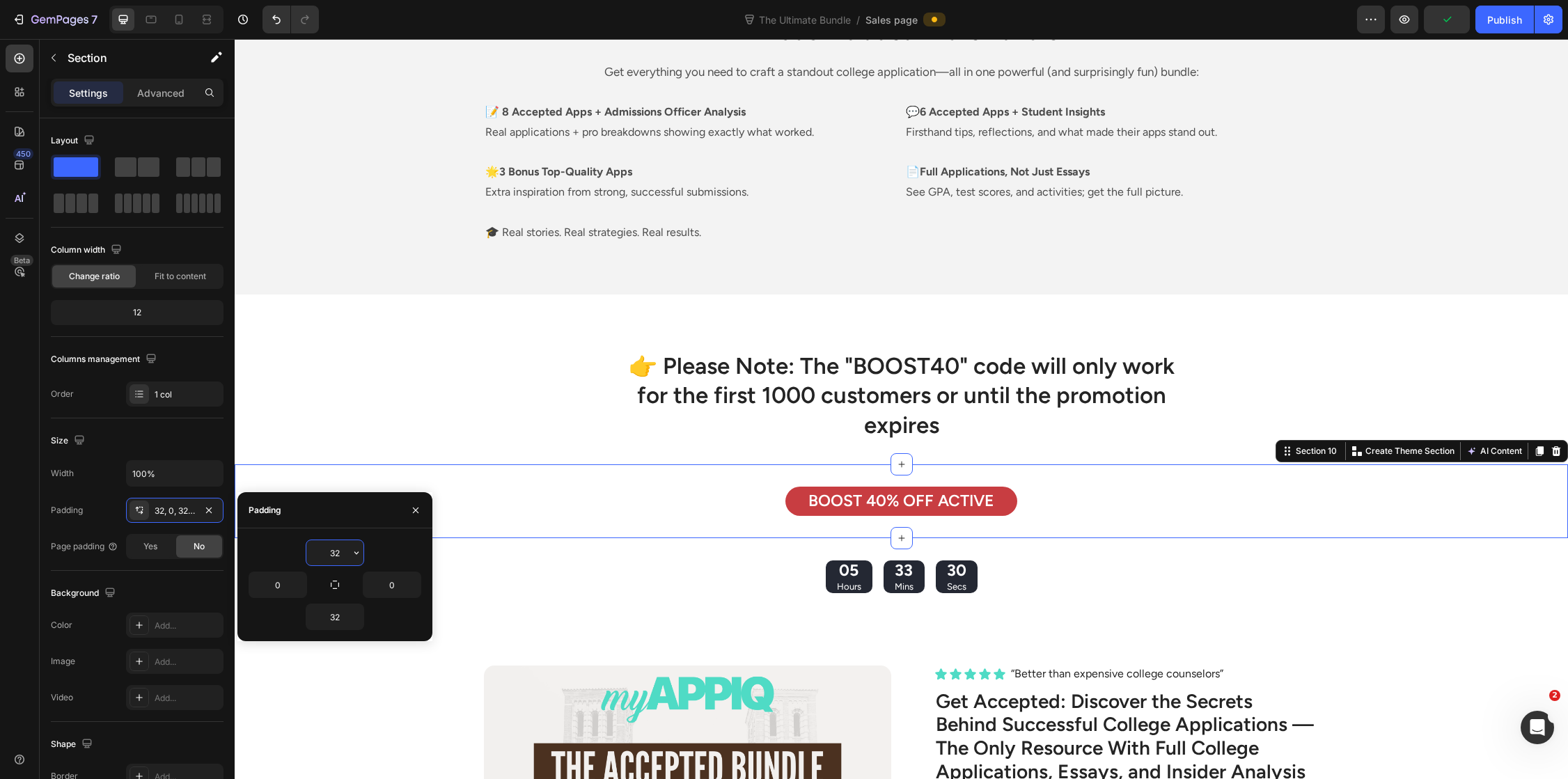
click at [336, 549] on input "32" at bounding box center [335, 552] width 57 height 25
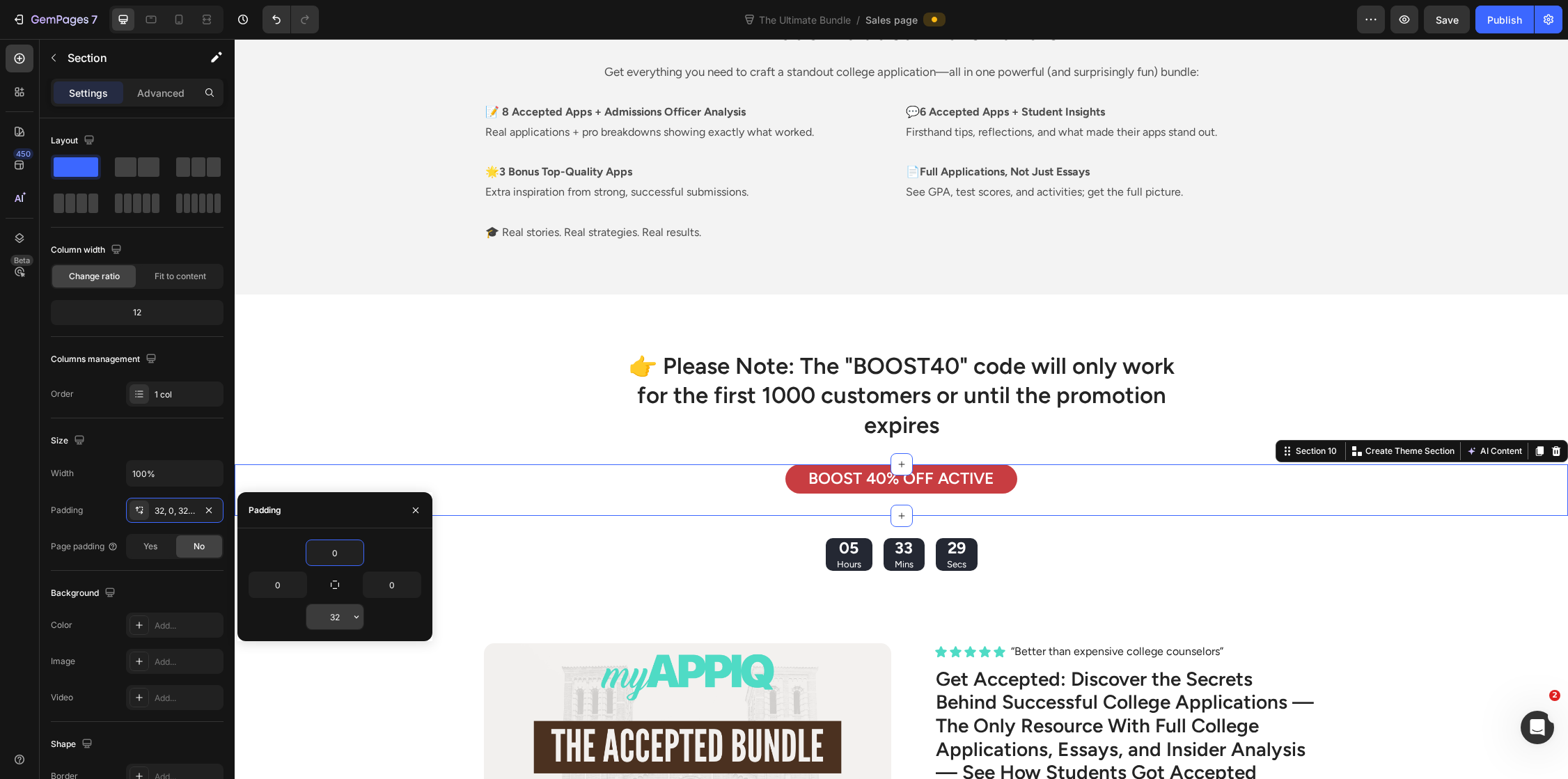
type input "0"
click at [338, 615] on input "32" at bounding box center [335, 615] width 57 height 25
type input "0"
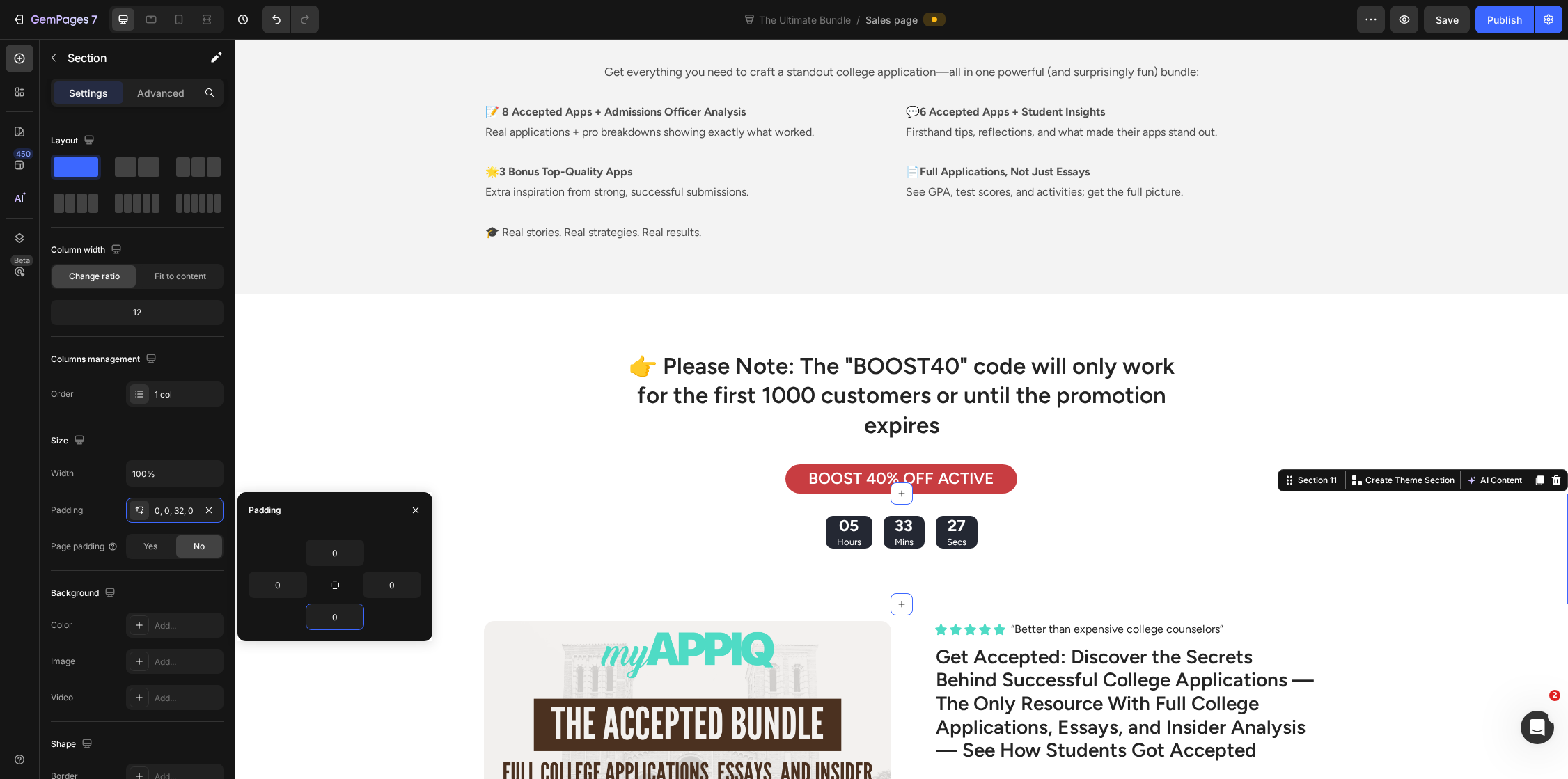
click at [1136, 577] on div "05 Hours 33 Mins 27 Secs Countdown Timer" at bounding box center [901, 548] width 1334 height 66
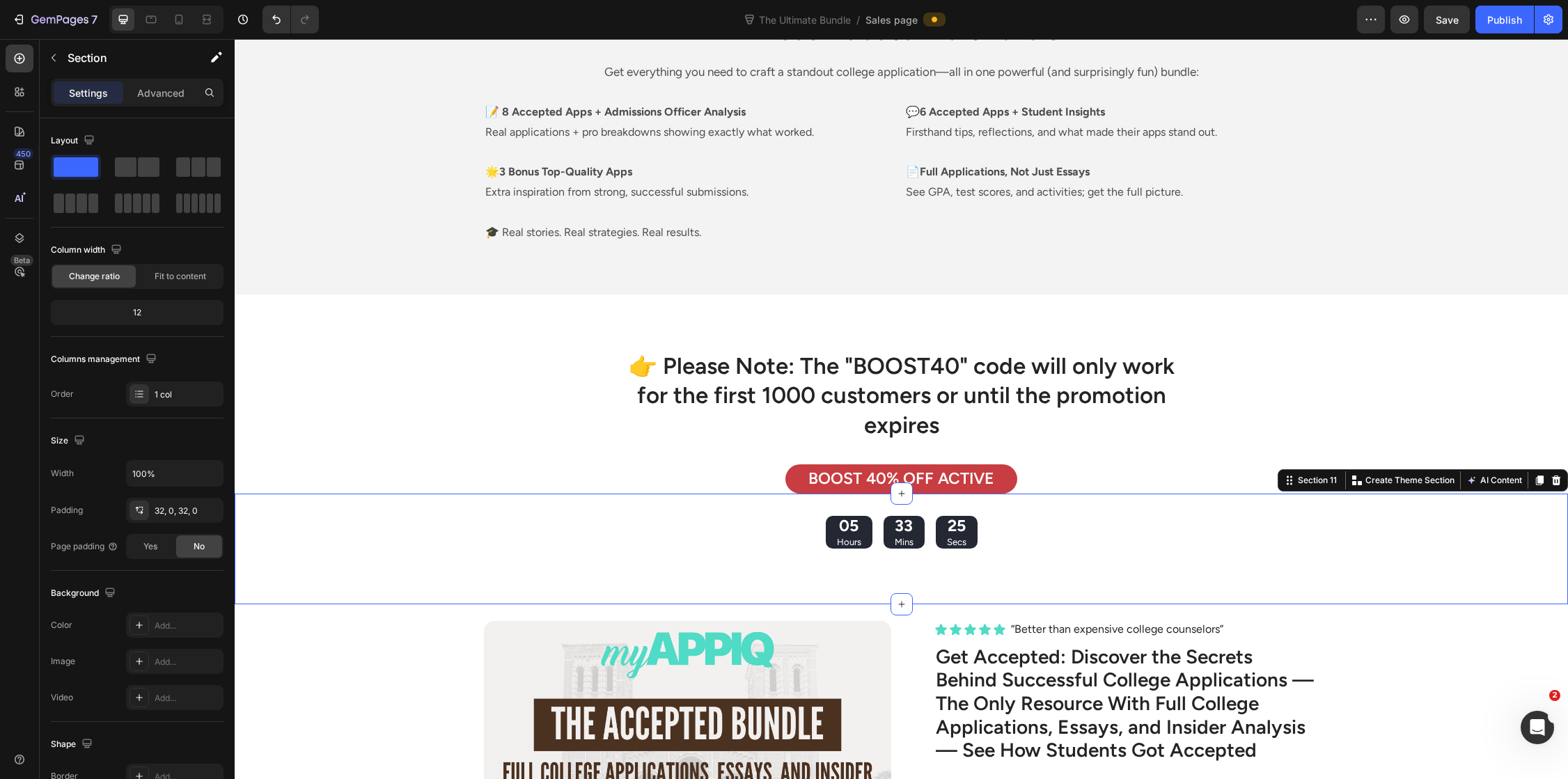
click at [923, 593] on div "05 Hours 33 Mins 25 Secs Countdown Timer Section 11 Create Theme Section AI Con…" at bounding box center [901, 548] width 1334 height 110
click at [176, 509] on div "32, 0, 32, 0" at bounding box center [175, 511] width 40 height 13
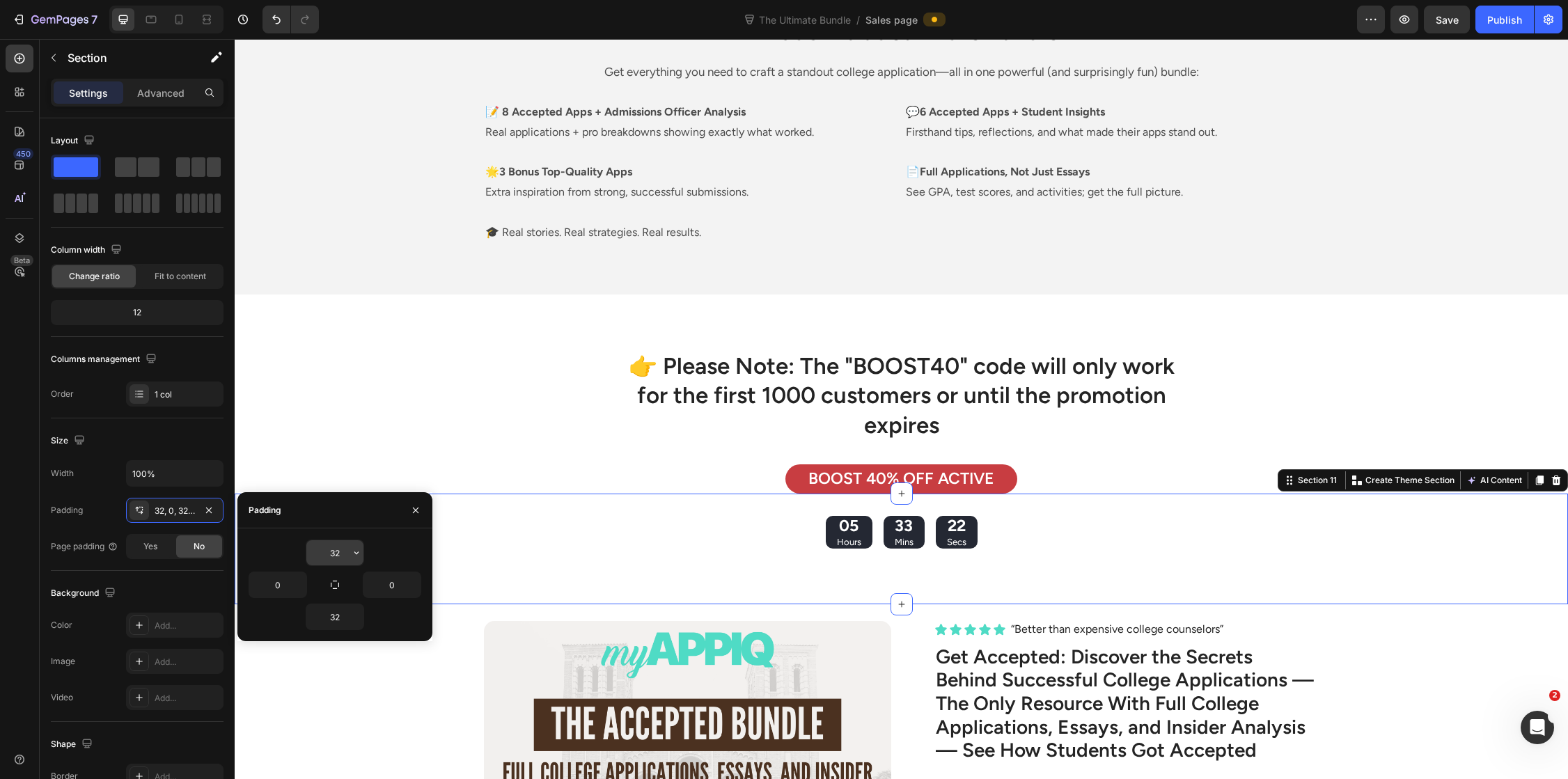
click at [337, 554] on input "32" at bounding box center [335, 552] width 57 height 25
click at [329, 615] on input "32" at bounding box center [335, 615] width 57 height 25
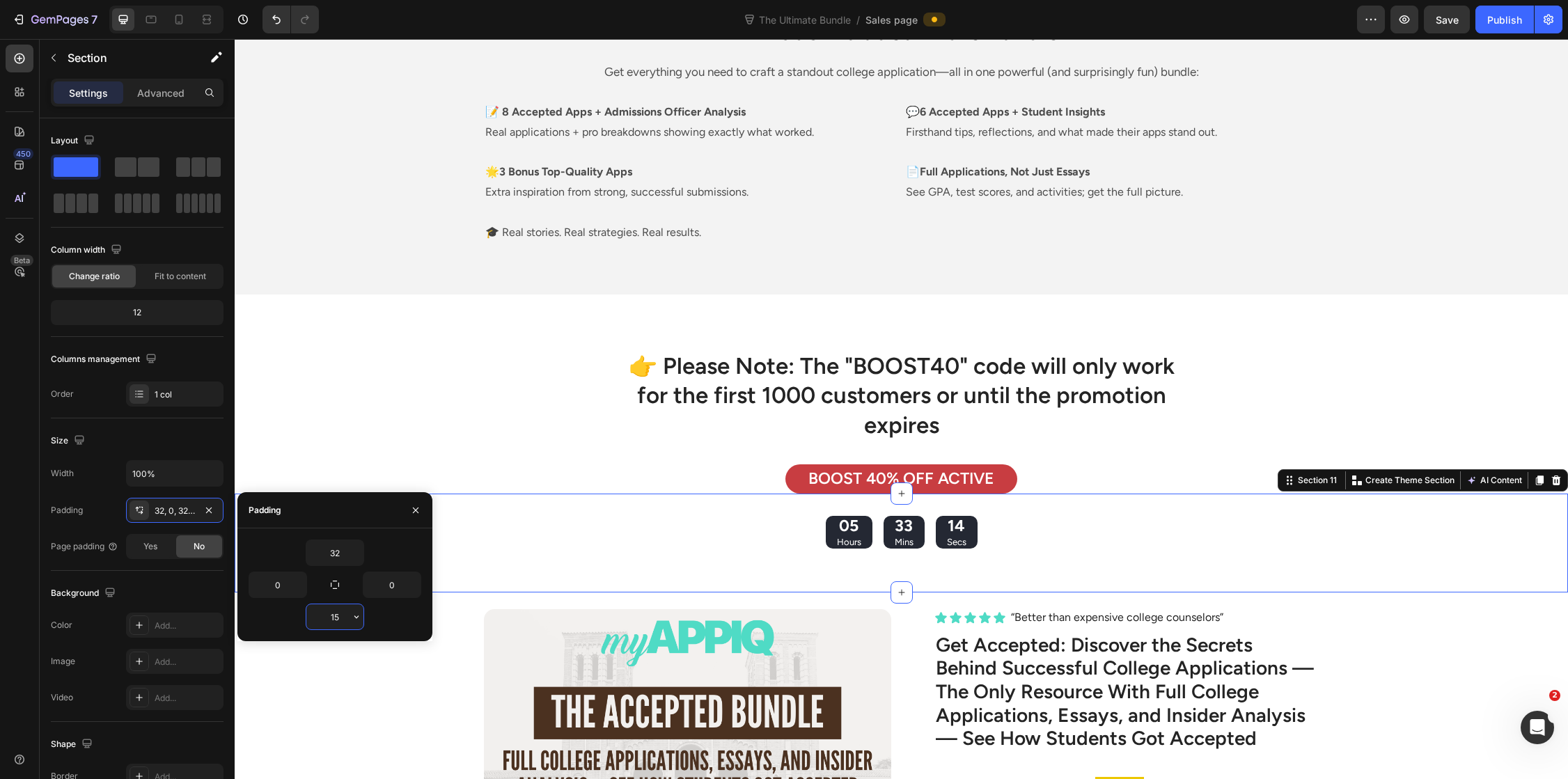
type input "1"
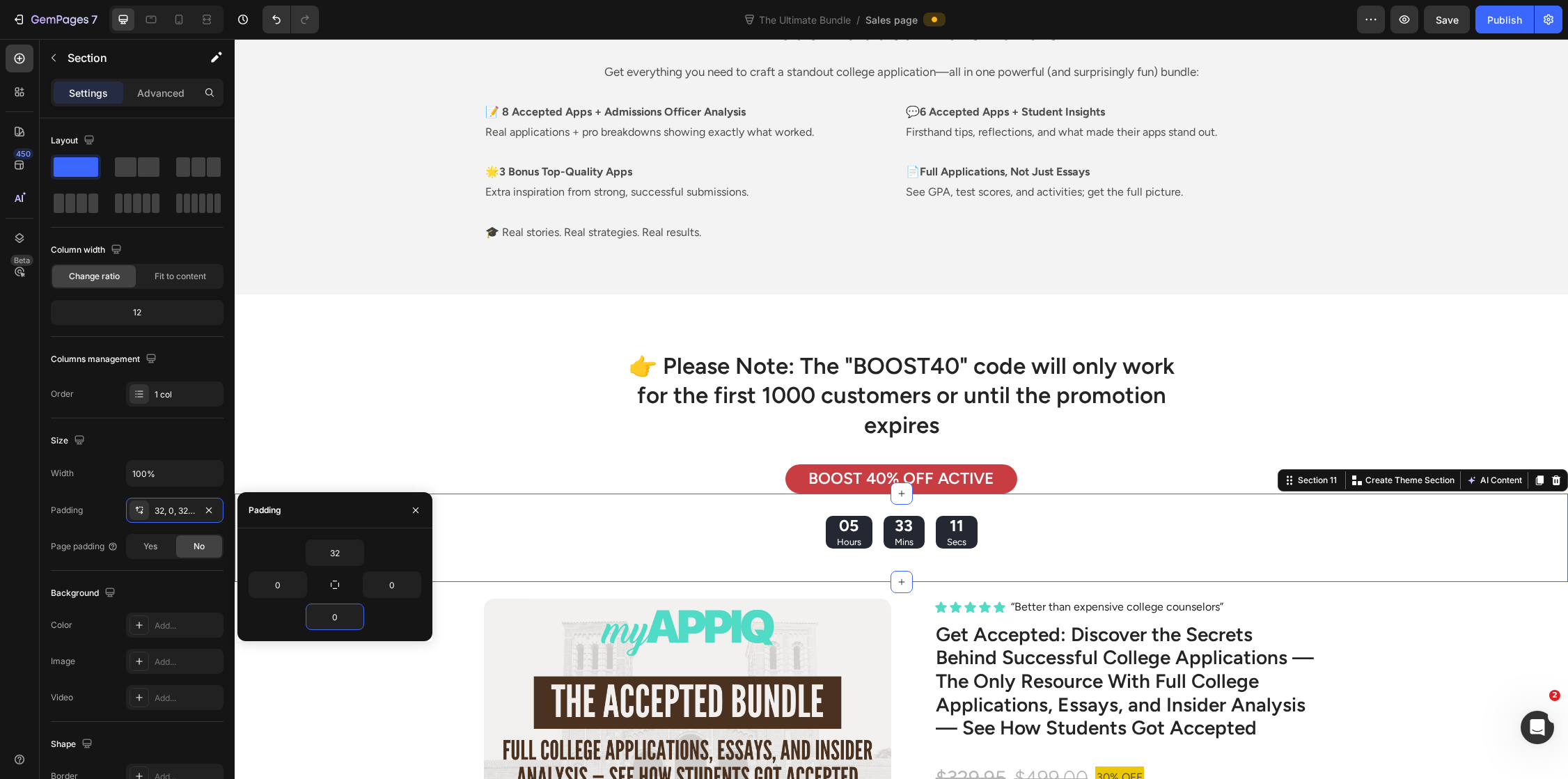
type input "0"
click at [379, 366] on div "👉 Please Note: The "BOOST40" code will only work for the first 1000 customers o…" at bounding box center [901, 396] width 1334 height 93
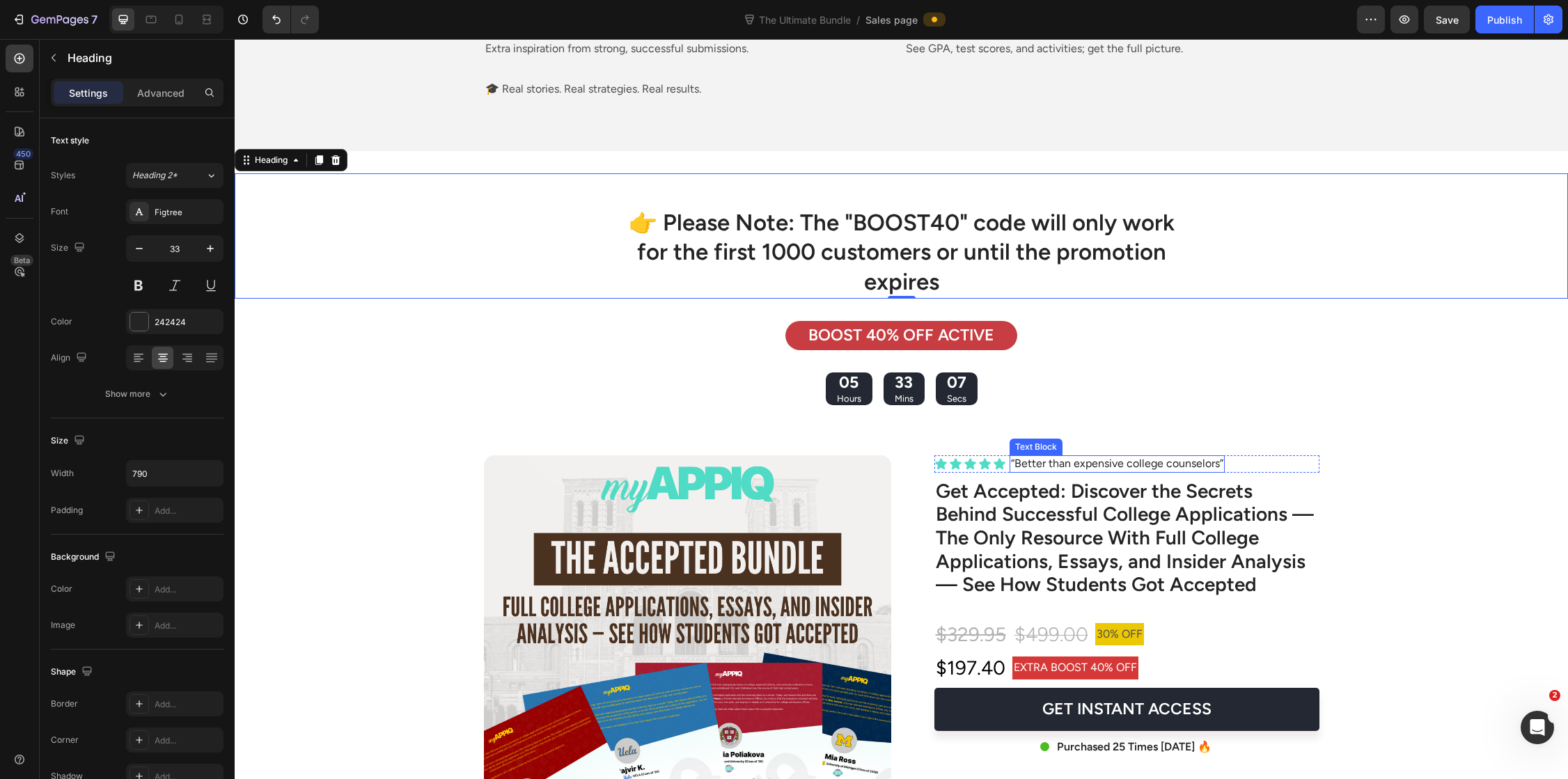
scroll to position [3659, 0]
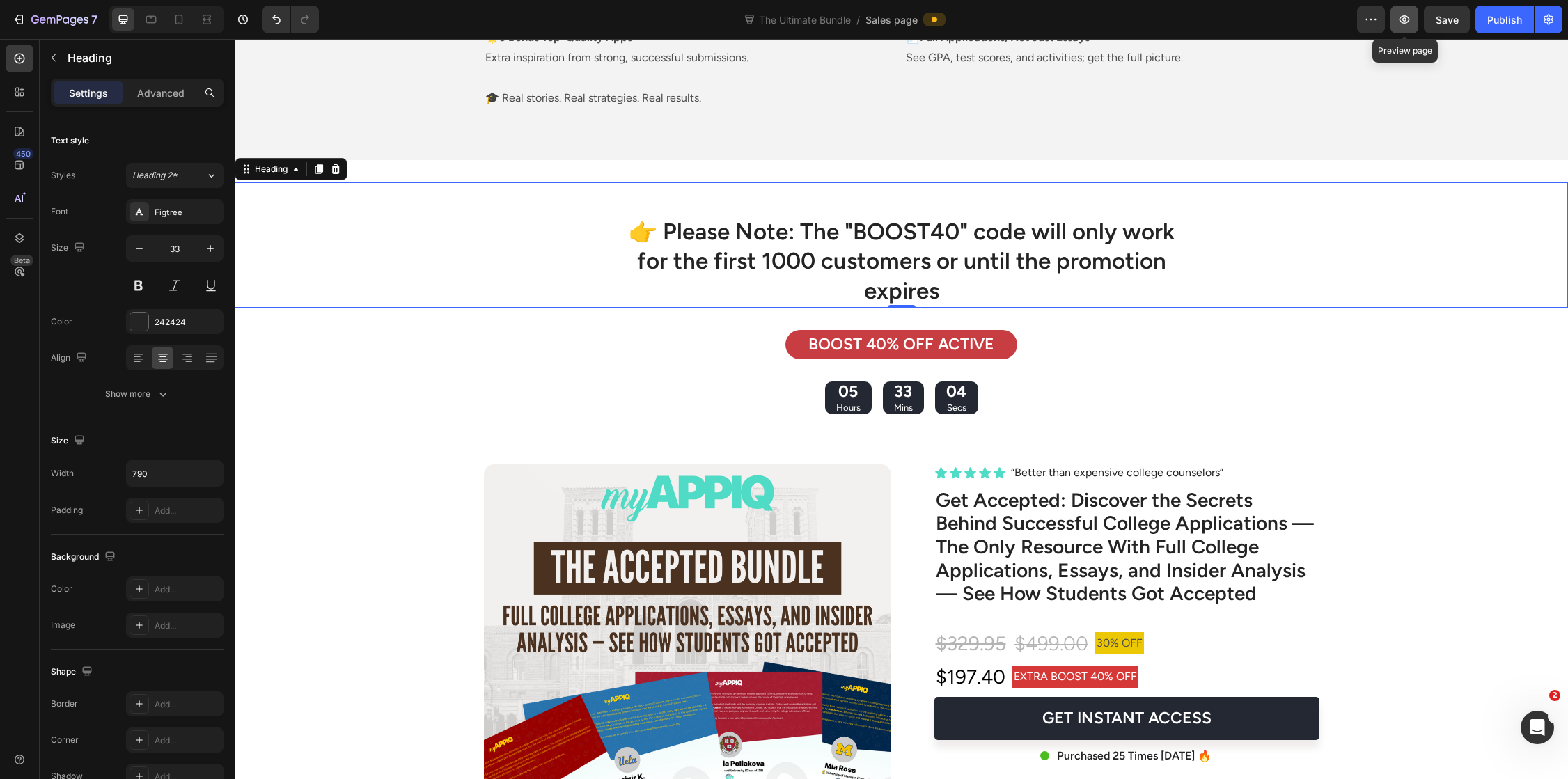
click at [1402, 23] on icon "button" at bounding box center [1403, 19] width 14 height 14
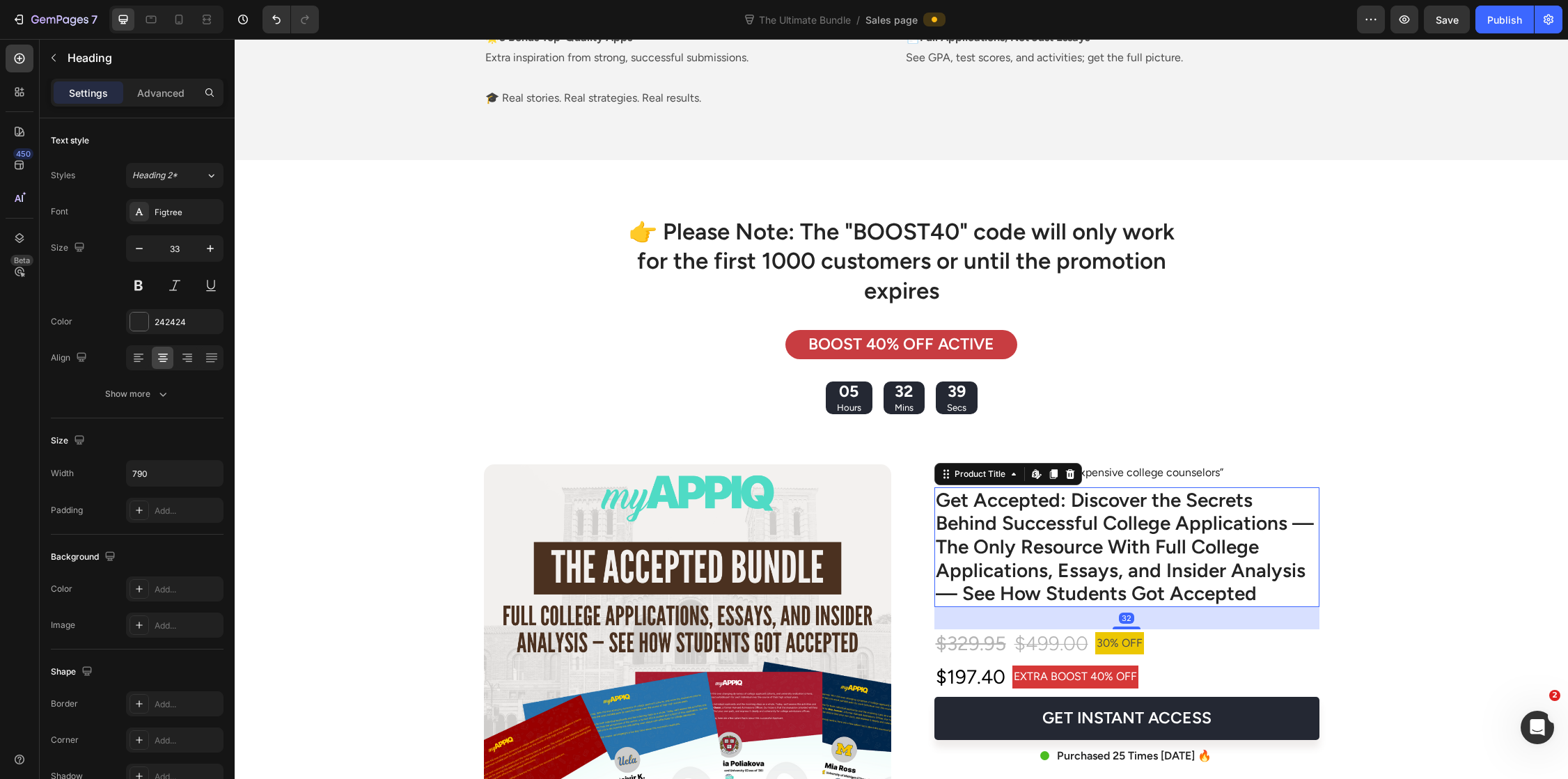
click at [1105, 525] on h2 "Get Accepted: Discover the Secrets Behind Successful College Applications — The…" at bounding box center [1126, 547] width 385 height 119
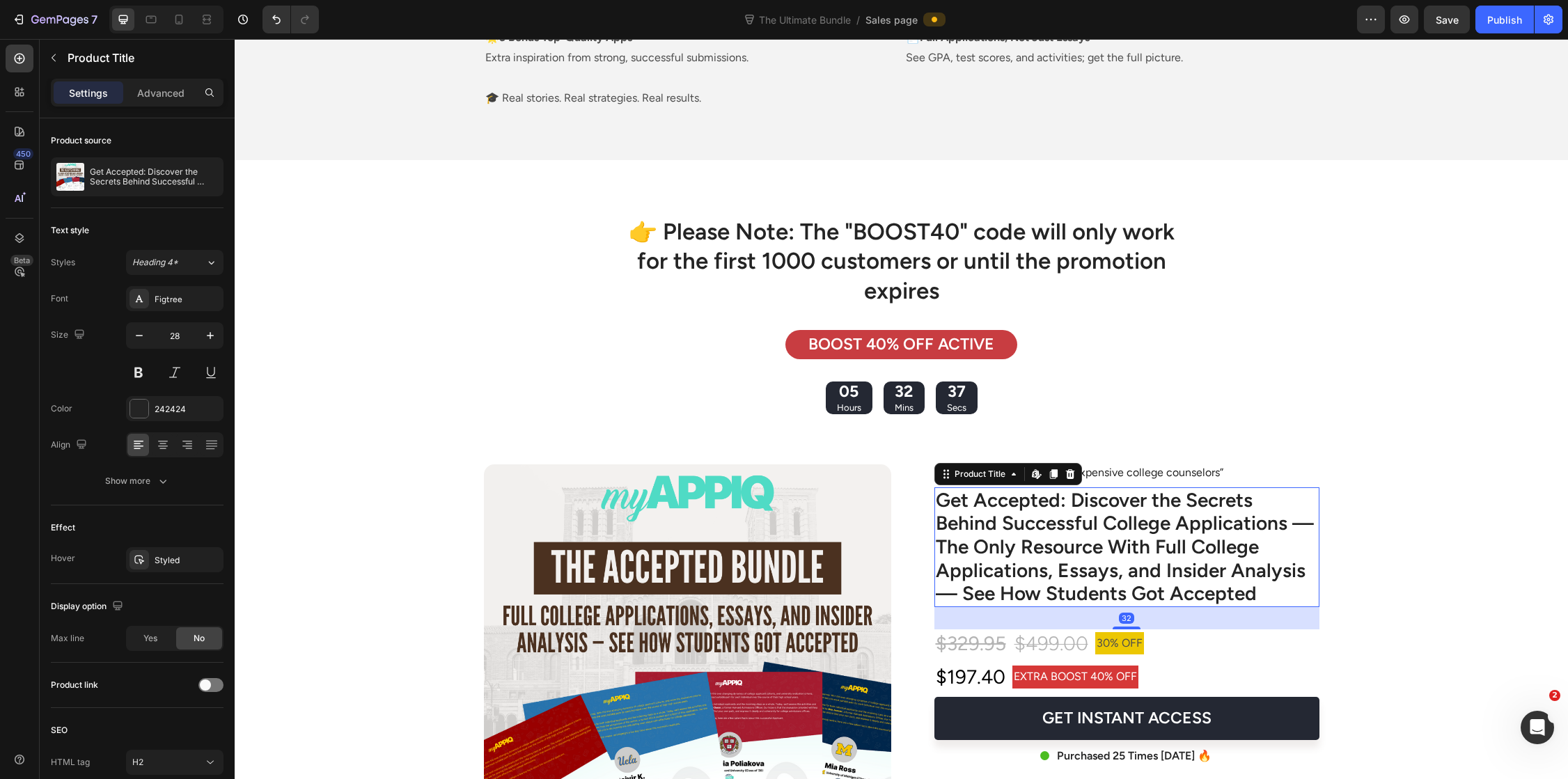
click at [1094, 522] on h2 "Get Accepted: Discover the Secrets Behind Successful College Applications — The…" at bounding box center [1126, 547] width 385 height 119
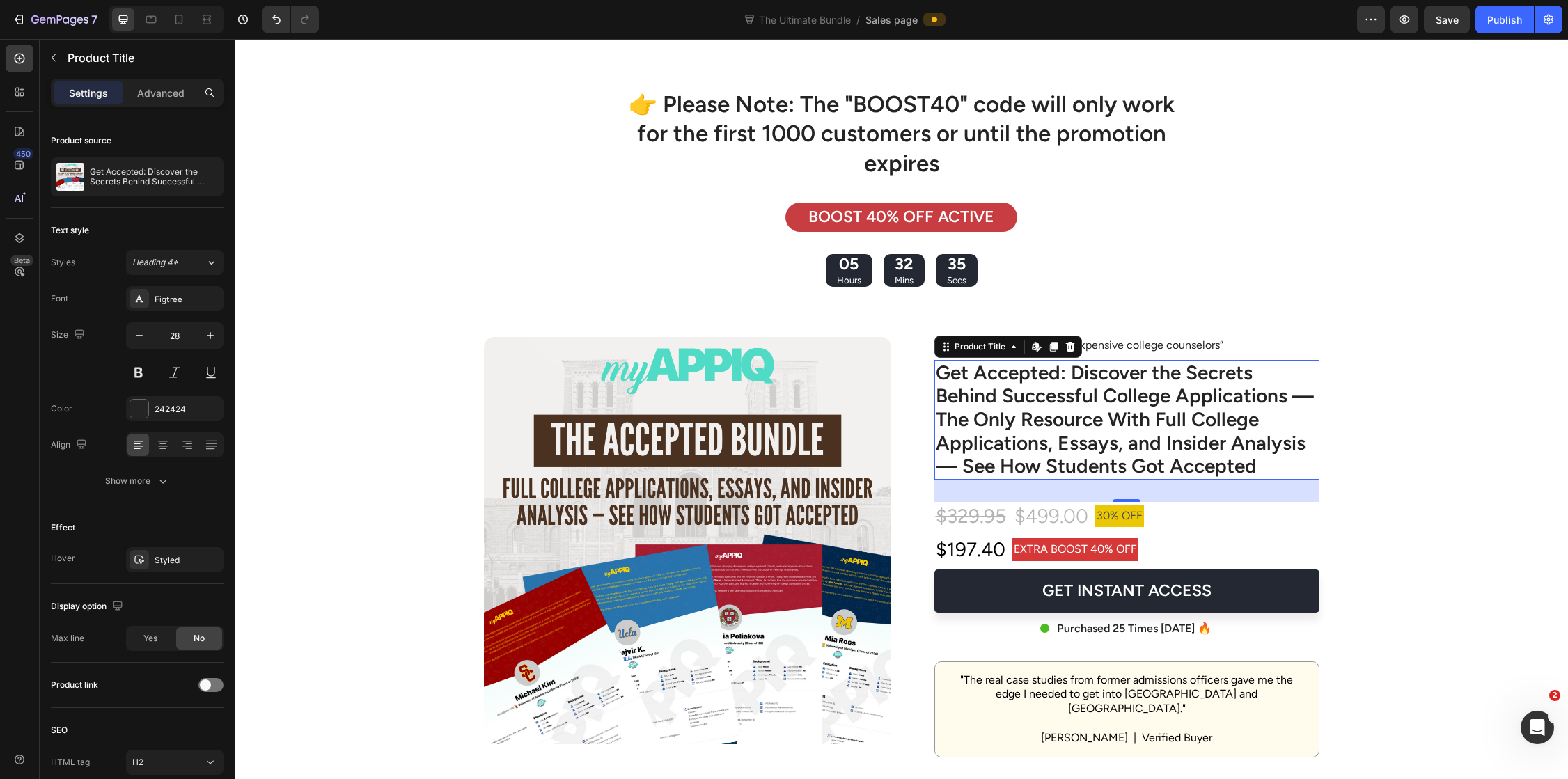
scroll to position [3796, 0]
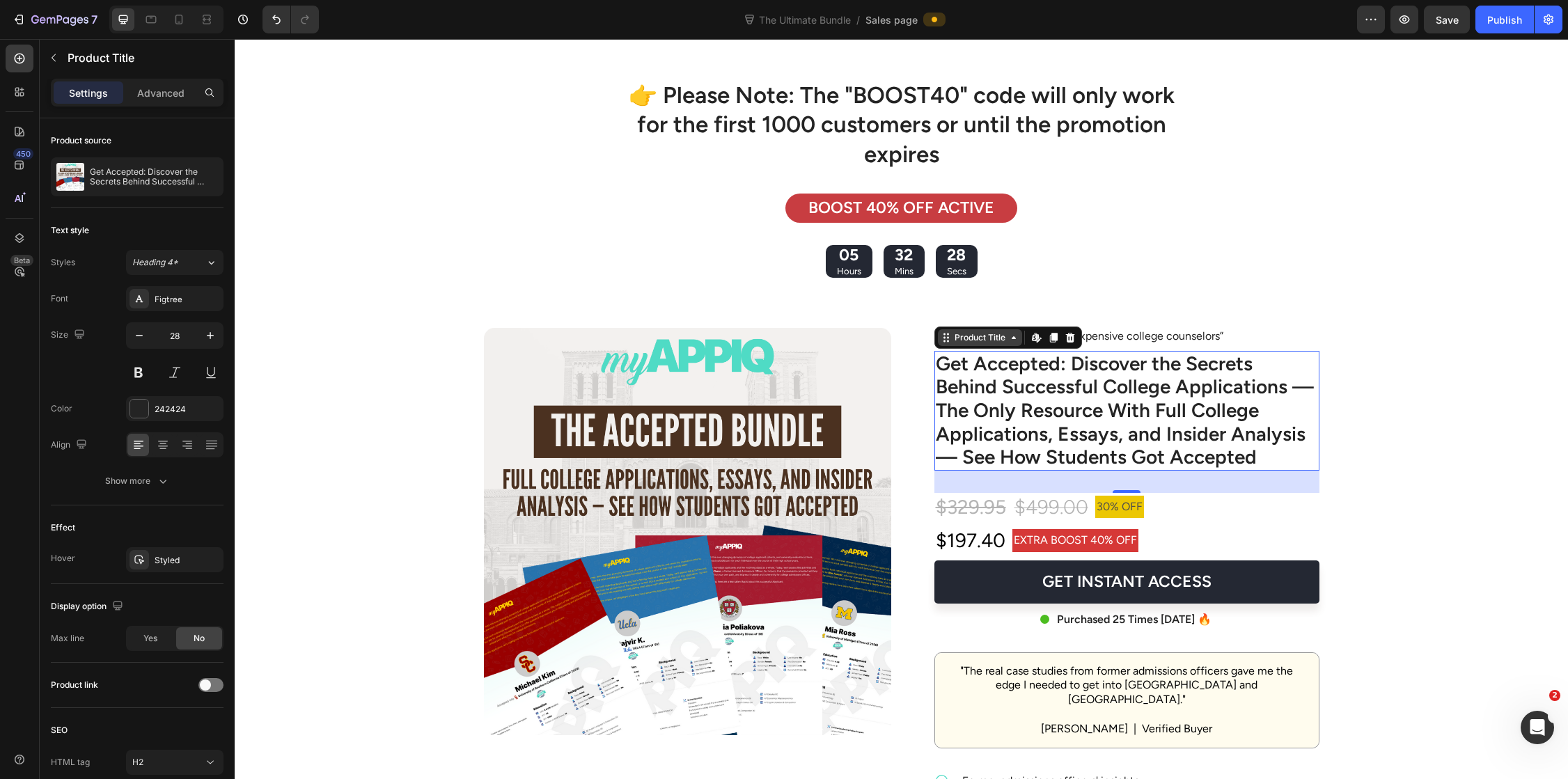
click at [974, 334] on div "Product Title" at bounding box center [979, 338] width 56 height 13
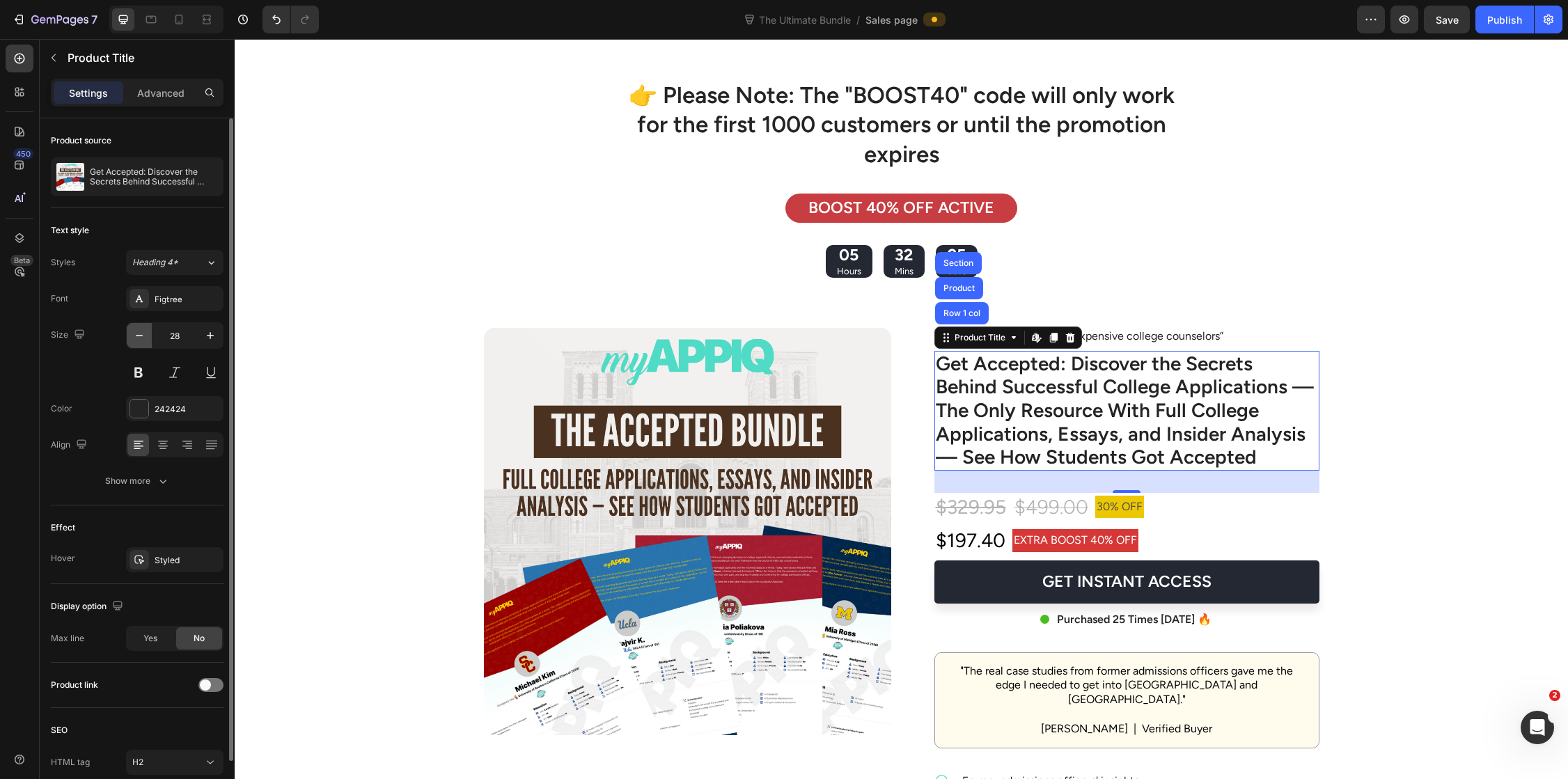
click at [136, 333] on icon "button" at bounding box center [139, 335] width 14 height 14
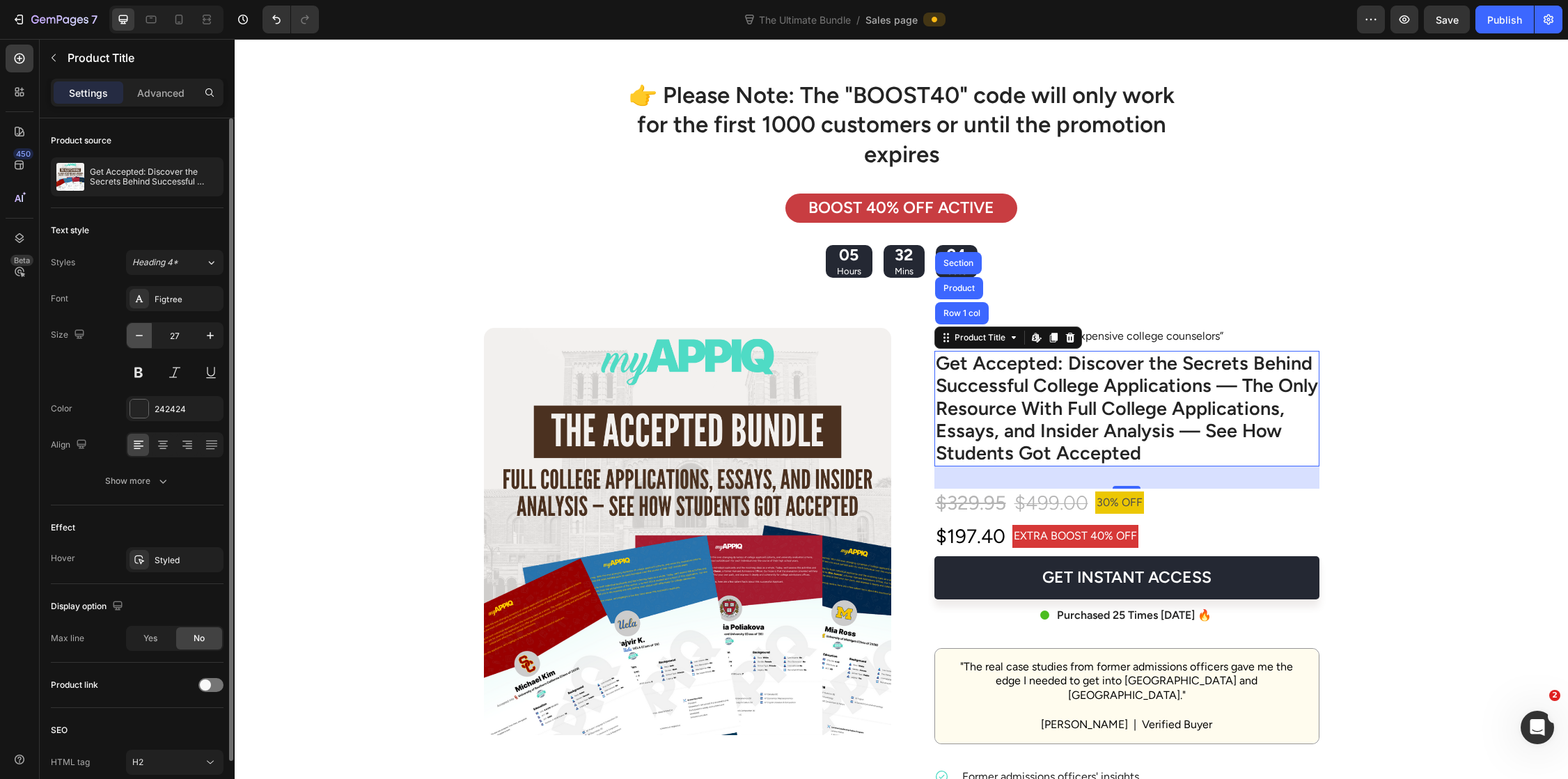
click at [136, 333] on icon "button" at bounding box center [139, 335] width 14 height 14
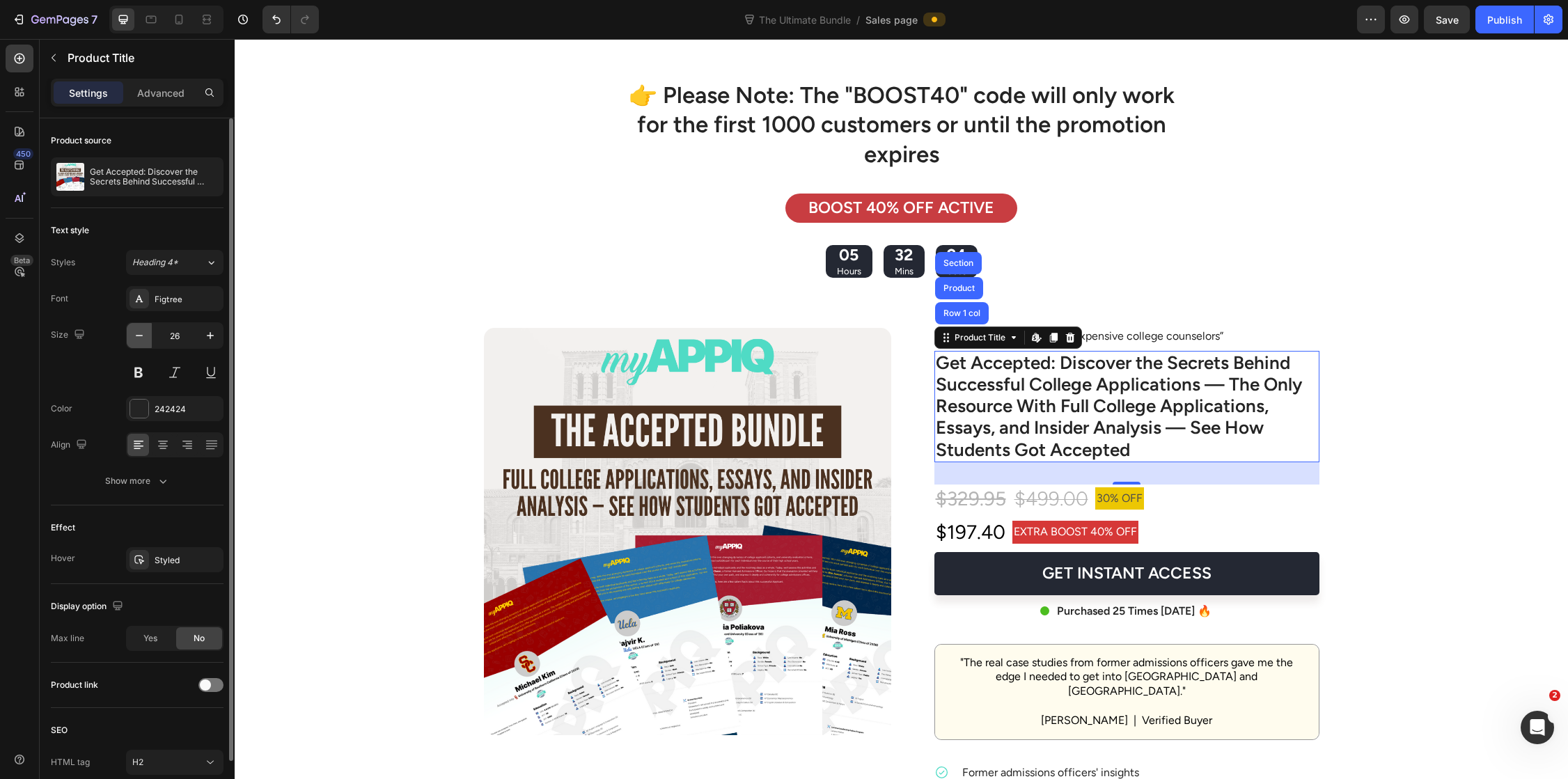
click at [136, 333] on icon "button" at bounding box center [139, 335] width 14 height 14
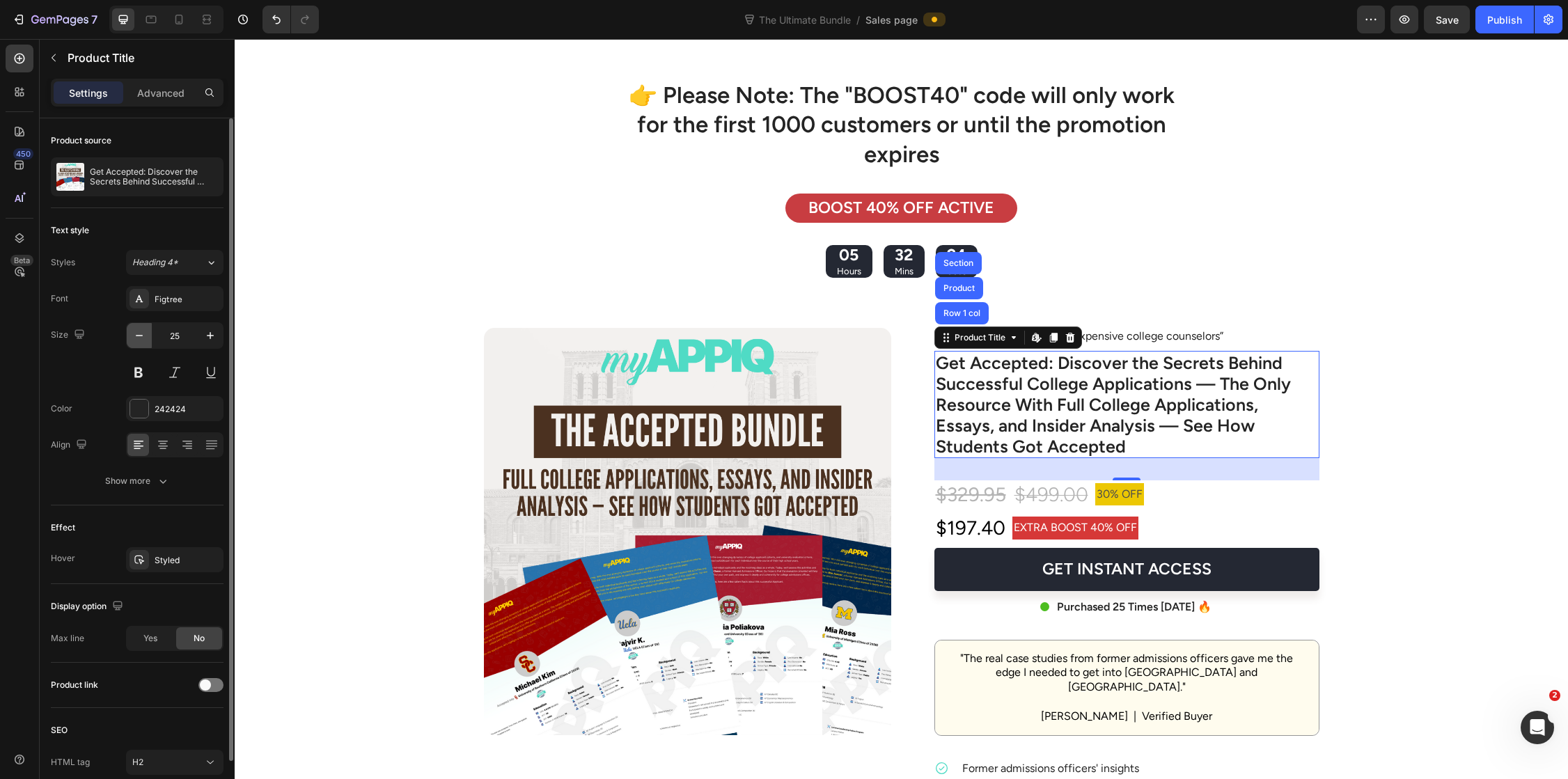
click at [136, 333] on icon "button" at bounding box center [139, 335] width 14 height 14
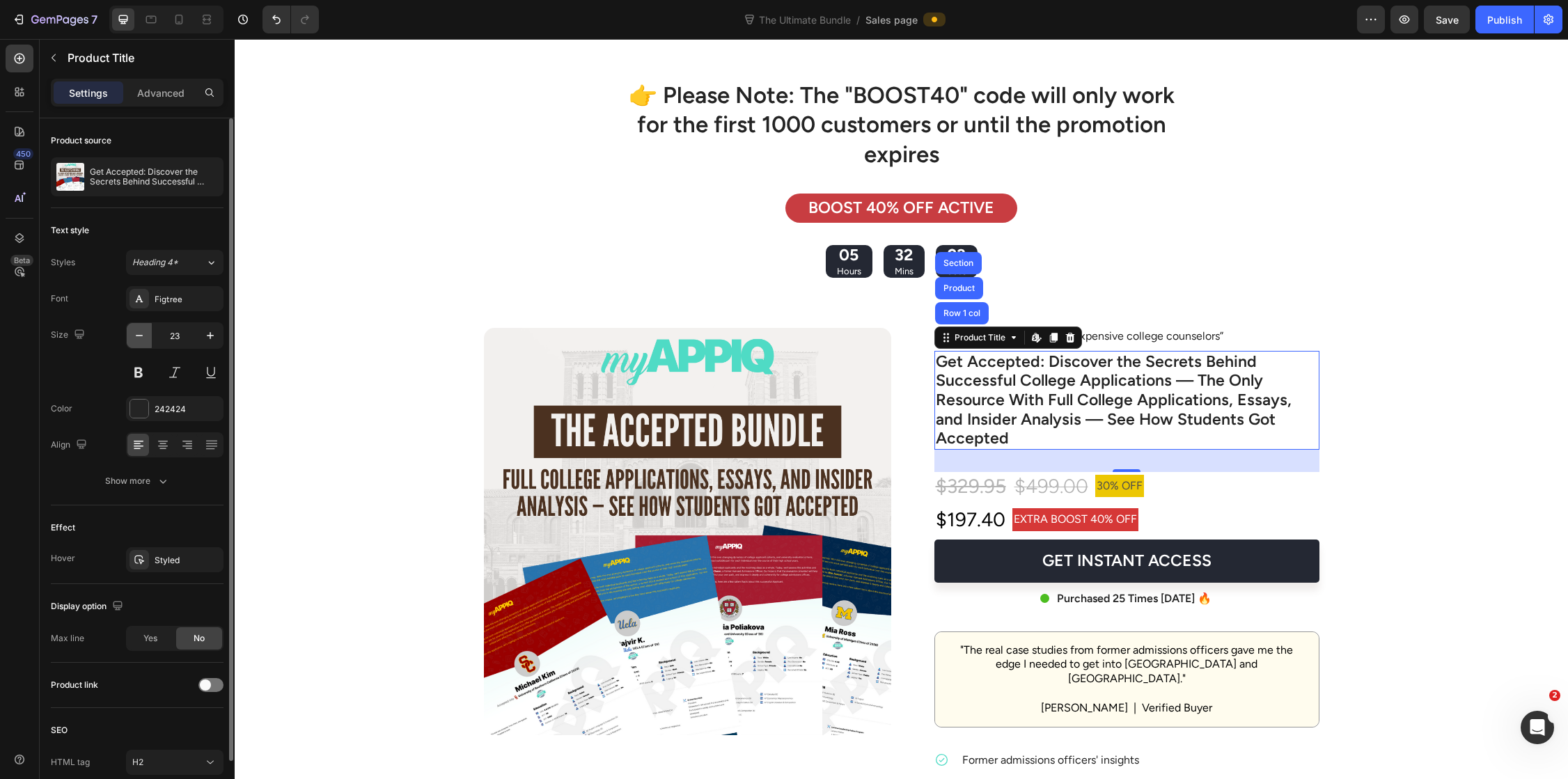
click at [136, 333] on icon "button" at bounding box center [139, 335] width 14 height 14
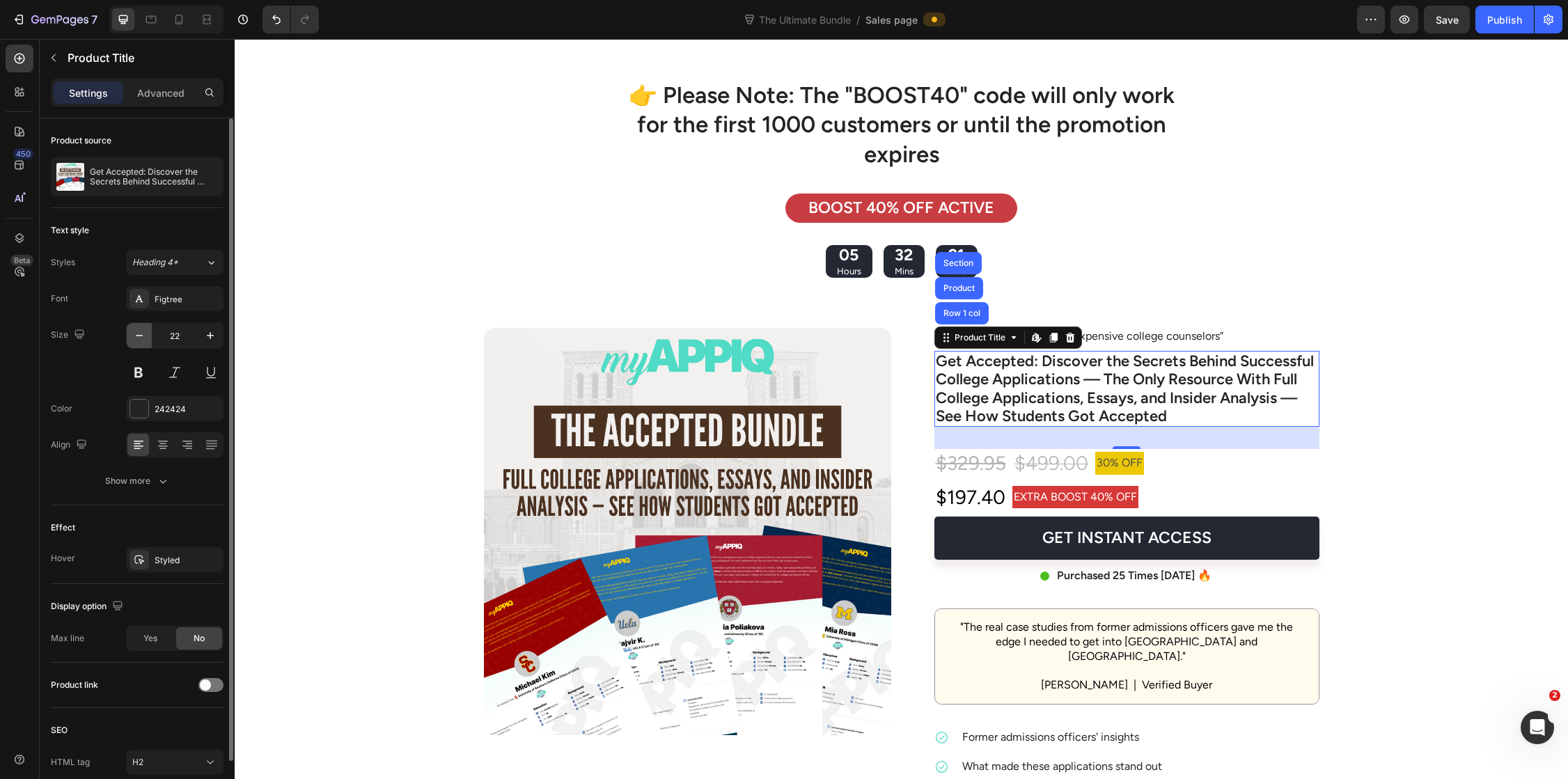
click at [136, 333] on icon "button" at bounding box center [139, 335] width 14 height 14
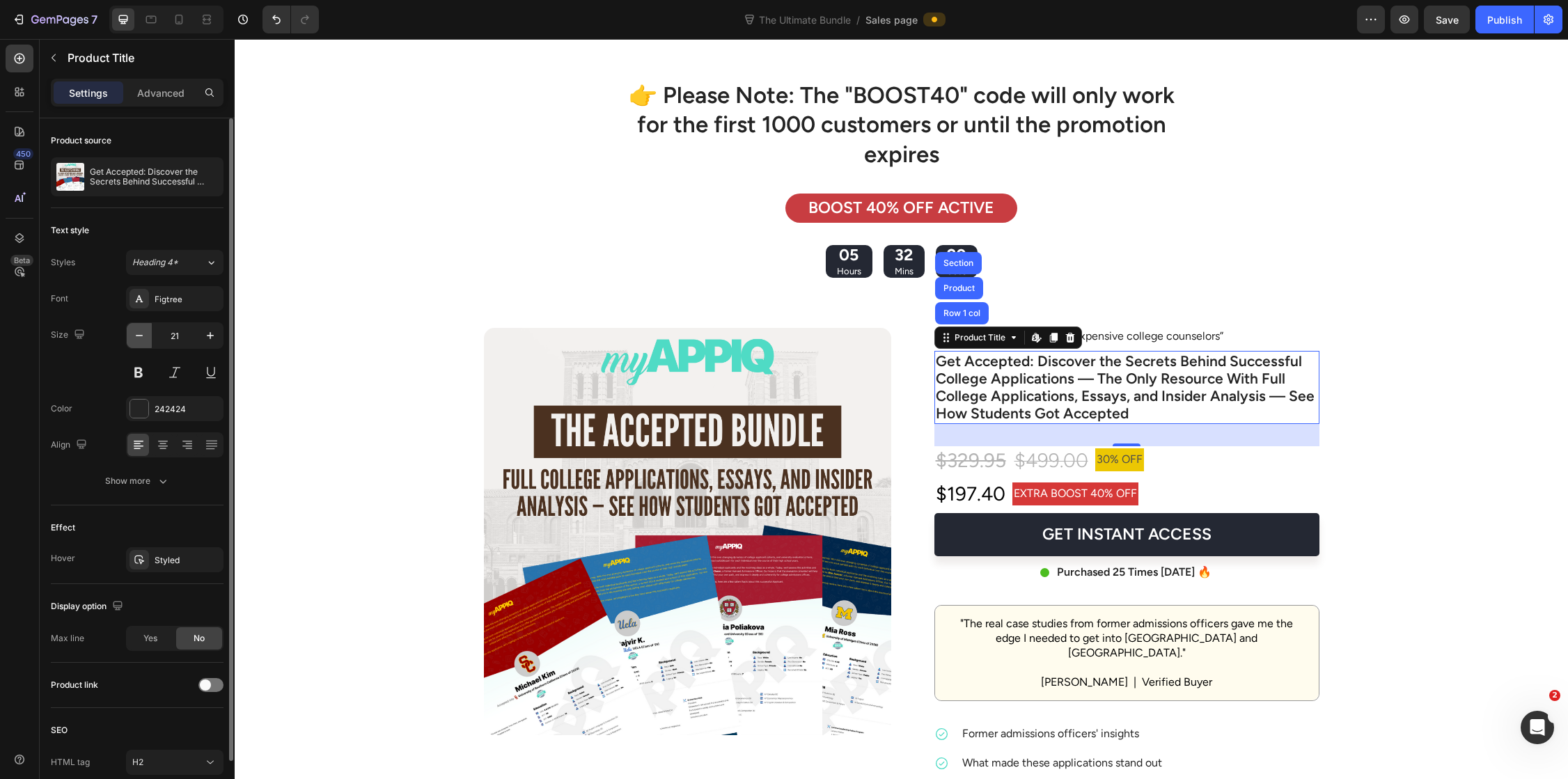
click at [136, 333] on icon "button" at bounding box center [139, 335] width 14 height 14
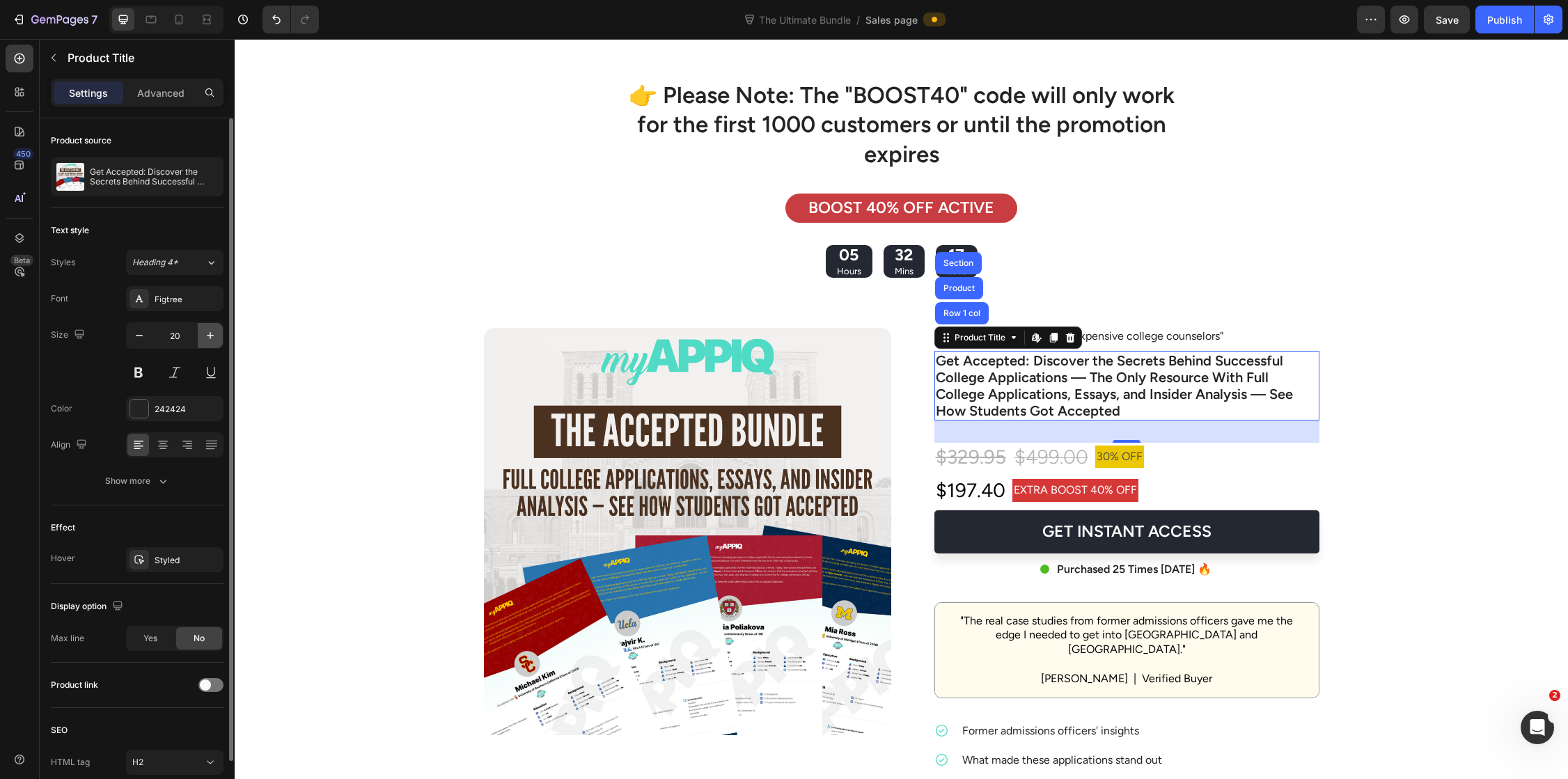
click at [199, 337] on button "button" at bounding box center [210, 334] width 25 height 25
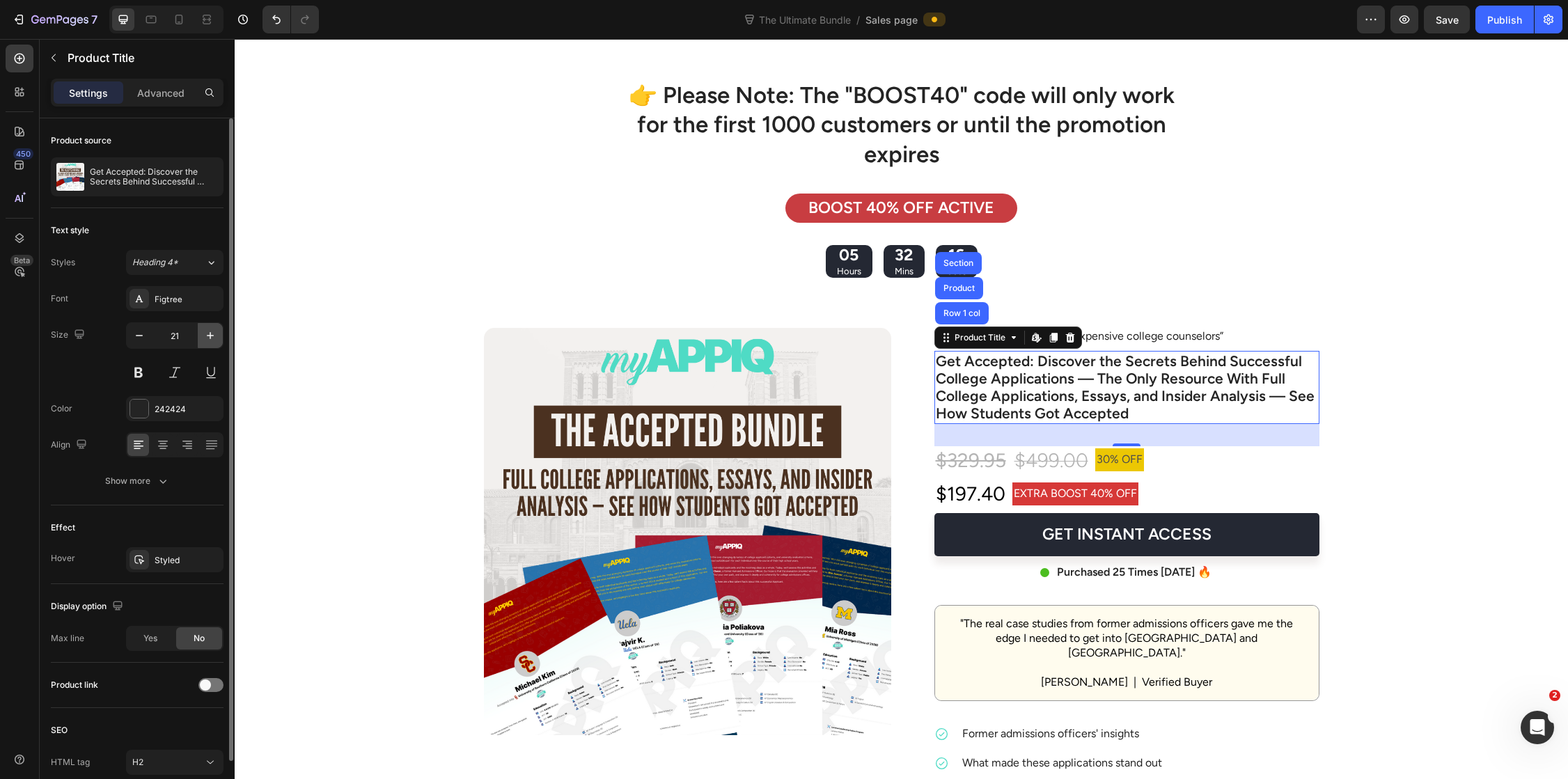
click at [199, 337] on button "button" at bounding box center [210, 334] width 25 height 25
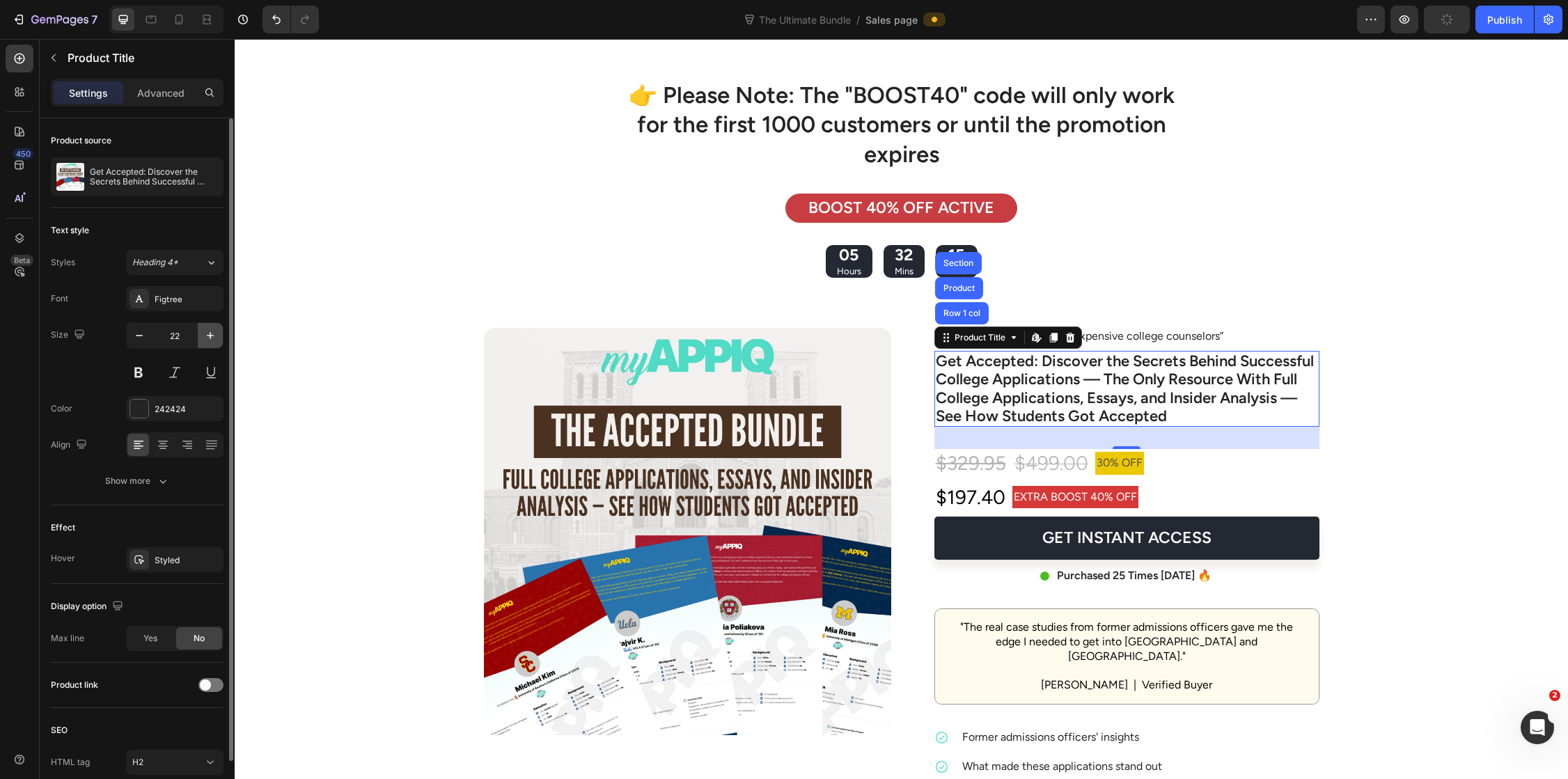
click at [199, 336] on button "button" at bounding box center [210, 334] width 25 height 25
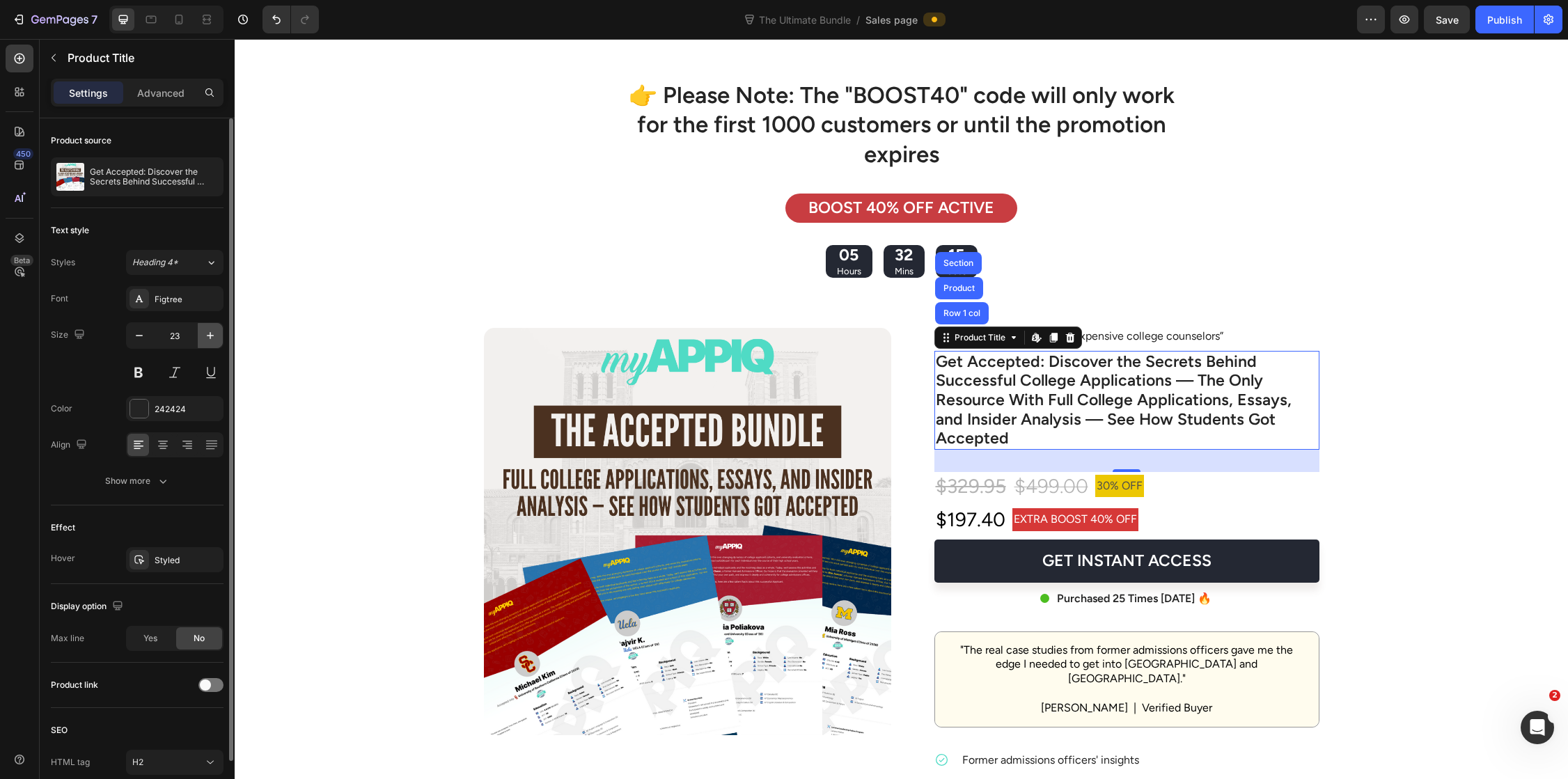
click at [201, 335] on button "button" at bounding box center [210, 334] width 25 height 25
type input "24"
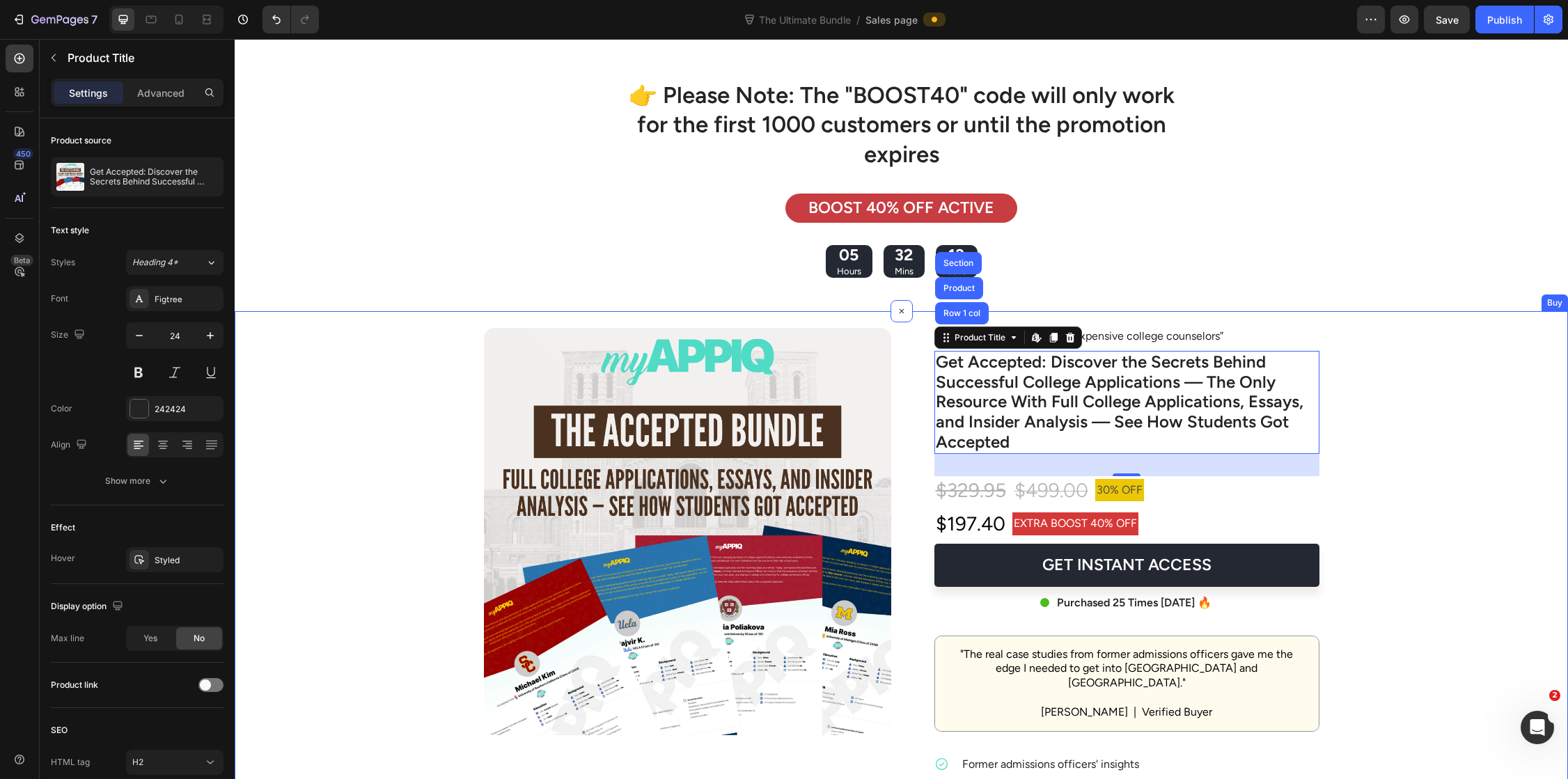
click at [1438, 506] on div "Product Images Icon Icon Icon Icon Icon Icon List “Better than expensive colleg…" at bounding box center [901, 742] width 1305 height 830
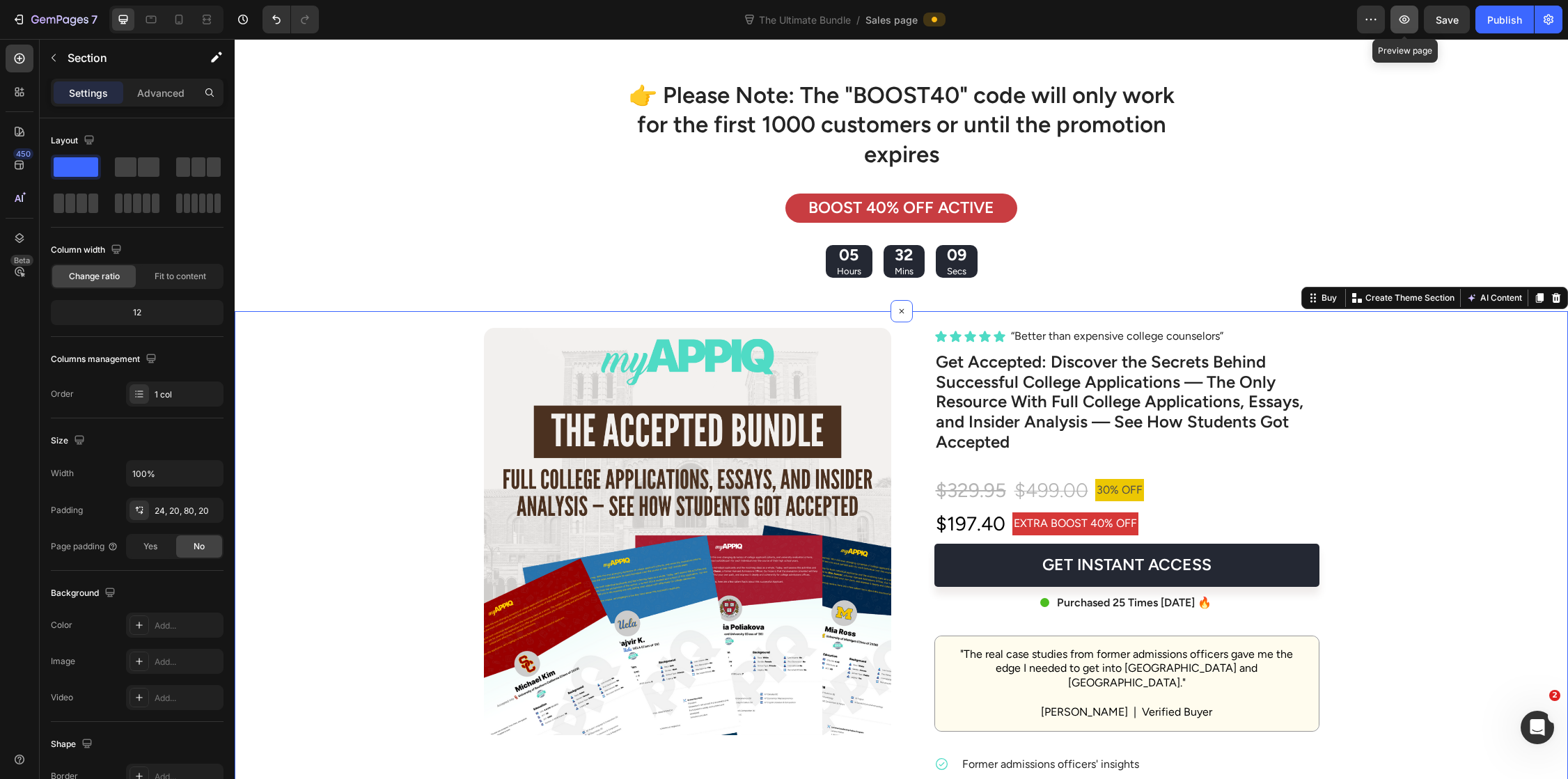
click at [1406, 24] on icon "button" at bounding box center [1403, 19] width 14 height 14
click at [1445, 23] on span "Save" at bounding box center [1447, 19] width 23 height 12
